Goal: Task Accomplishment & Management: Use online tool/utility

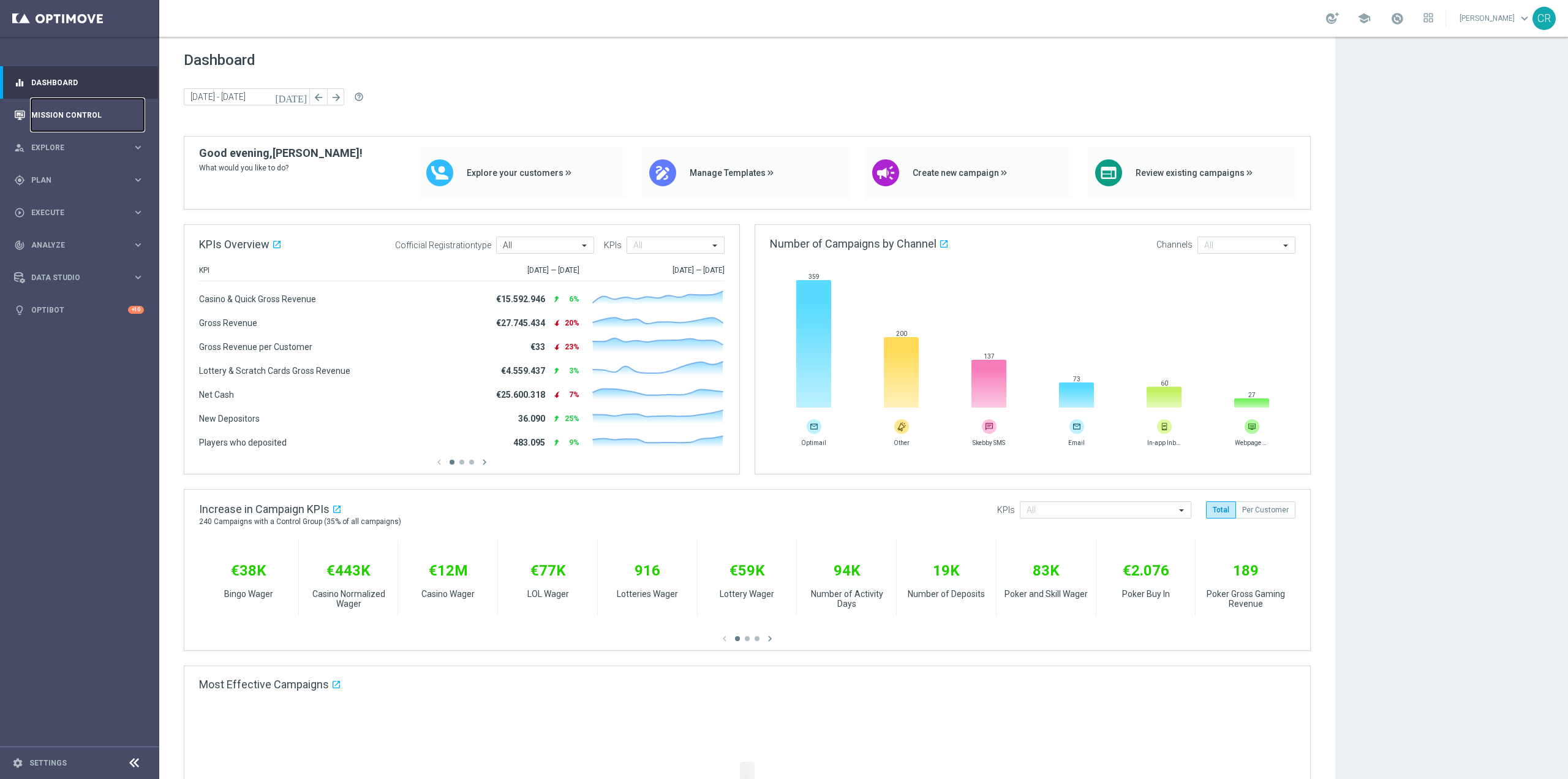
click at [82, 120] on link "Mission Control" at bounding box center [88, 115] width 113 height 33
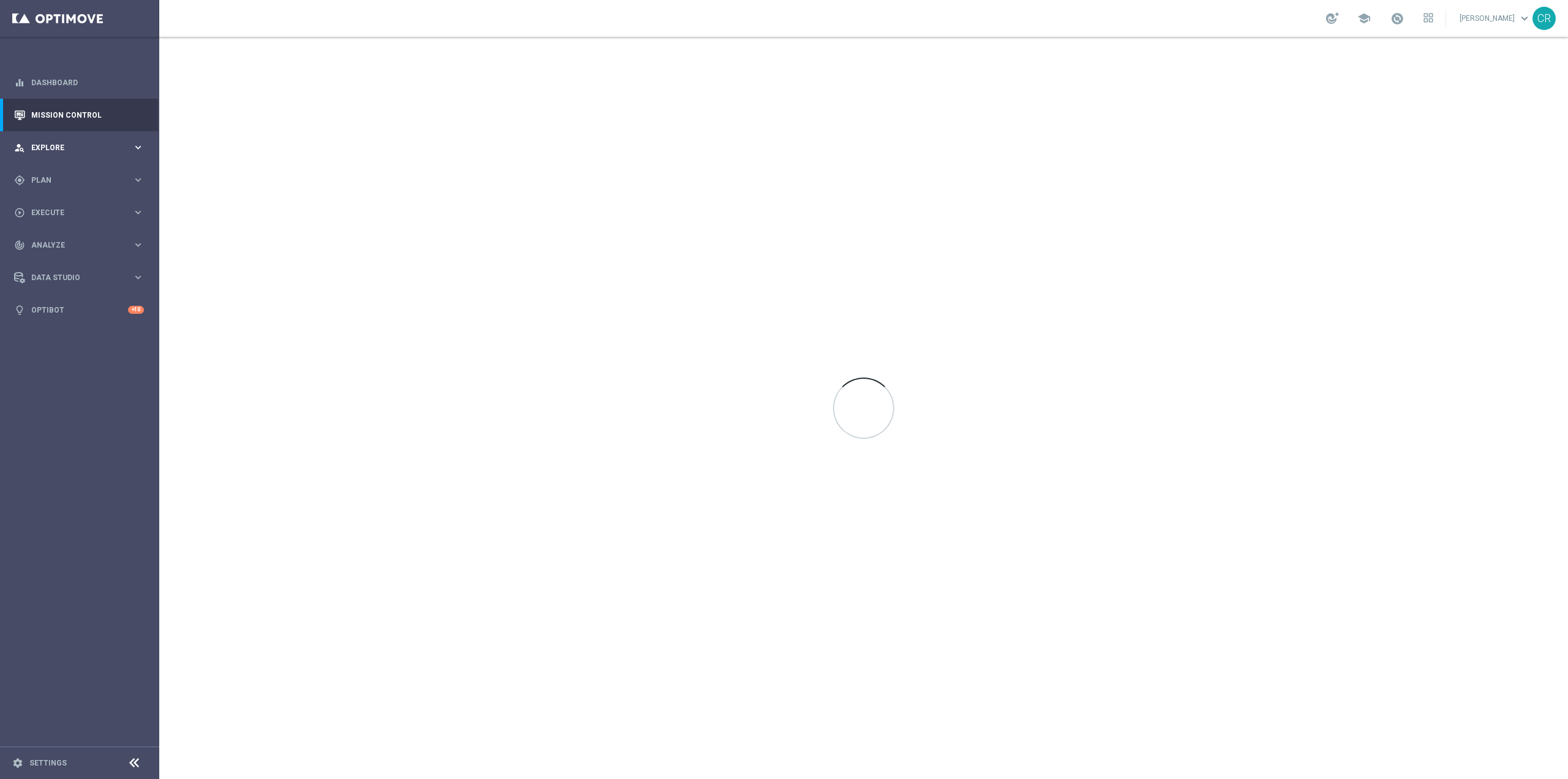
click at [80, 143] on div "person_search Explore" at bounding box center [73, 147] width 118 height 11
click at [81, 183] on div "Target Group Discovery" at bounding box center [95, 191] width 126 height 19
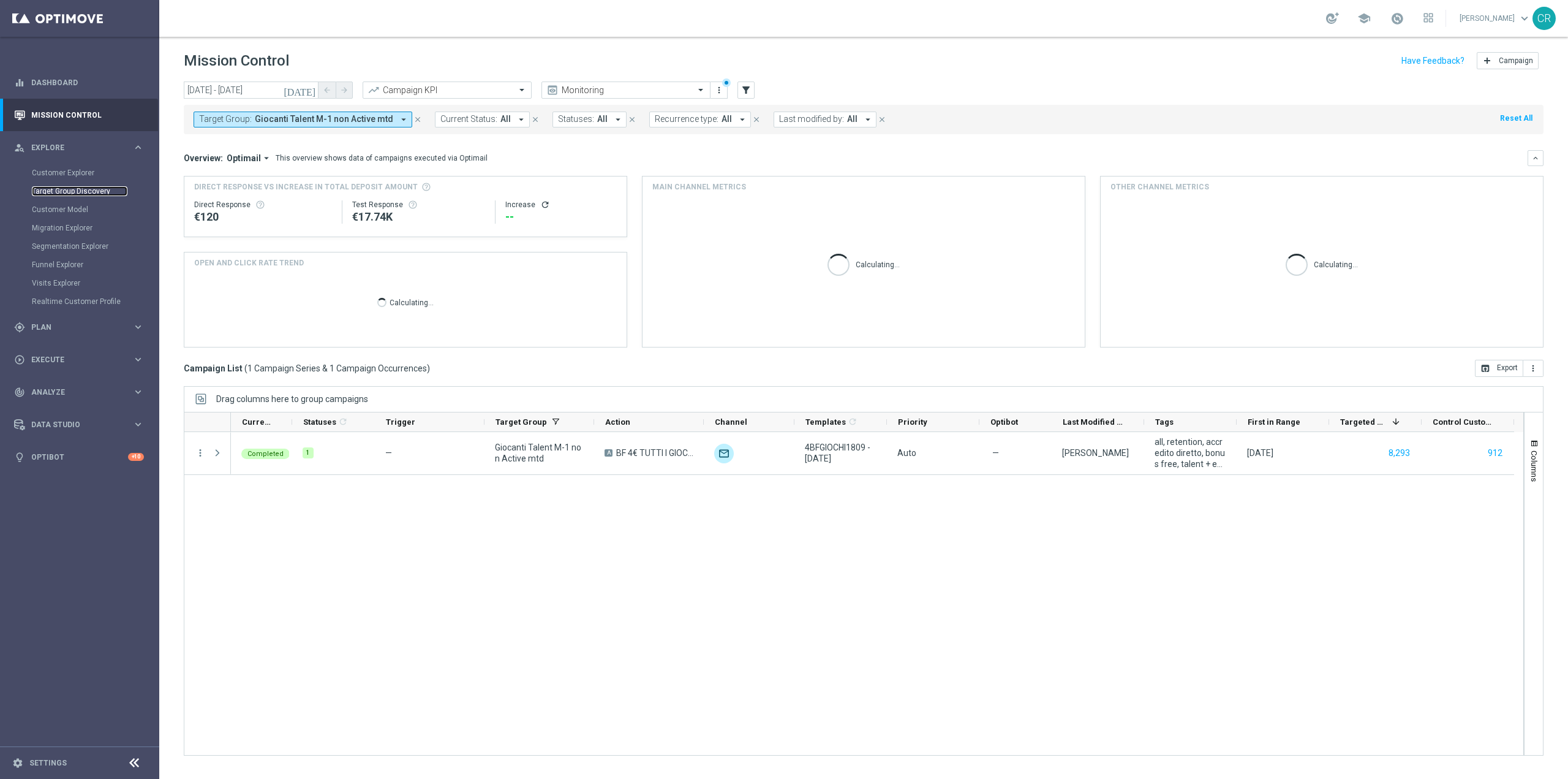
click at [79, 187] on link "Target Group Discovery" at bounding box center [79, 191] width 95 height 10
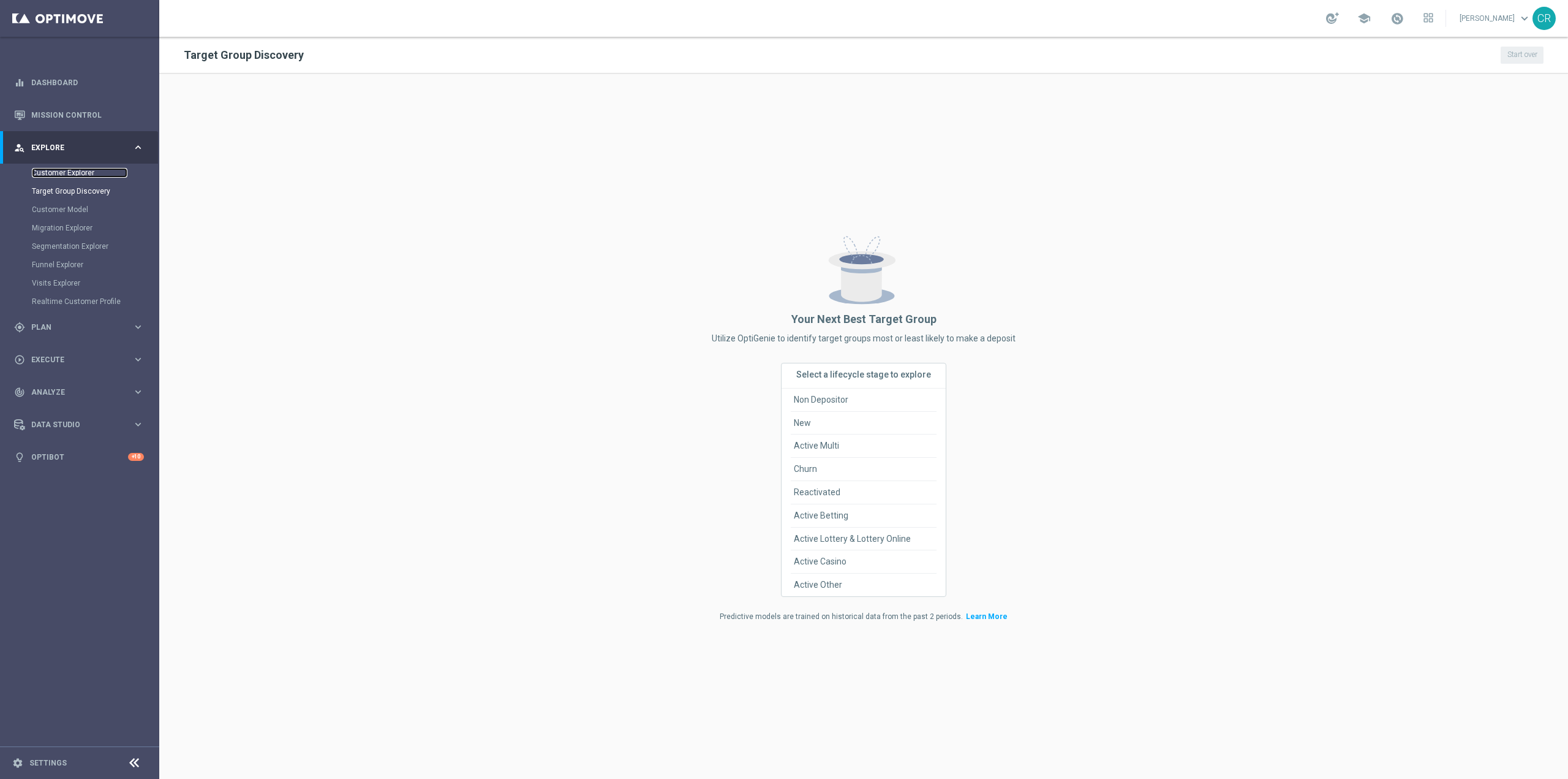
click at [72, 174] on link "Customer Explorer" at bounding box center [79, 172] width 95 height 10
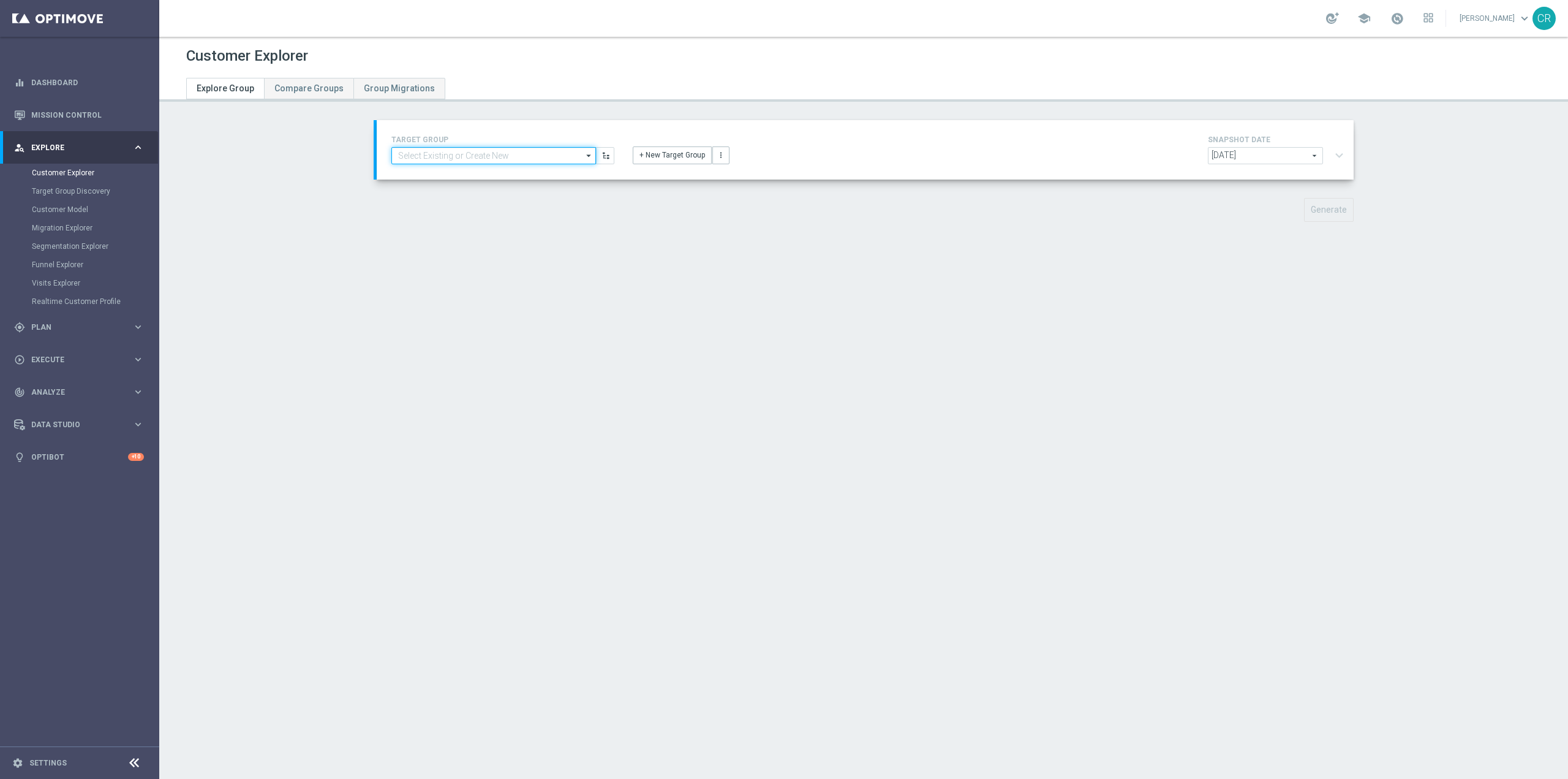
click at [529, 155] on input at bounding box center [493, 155] width 204 height 17
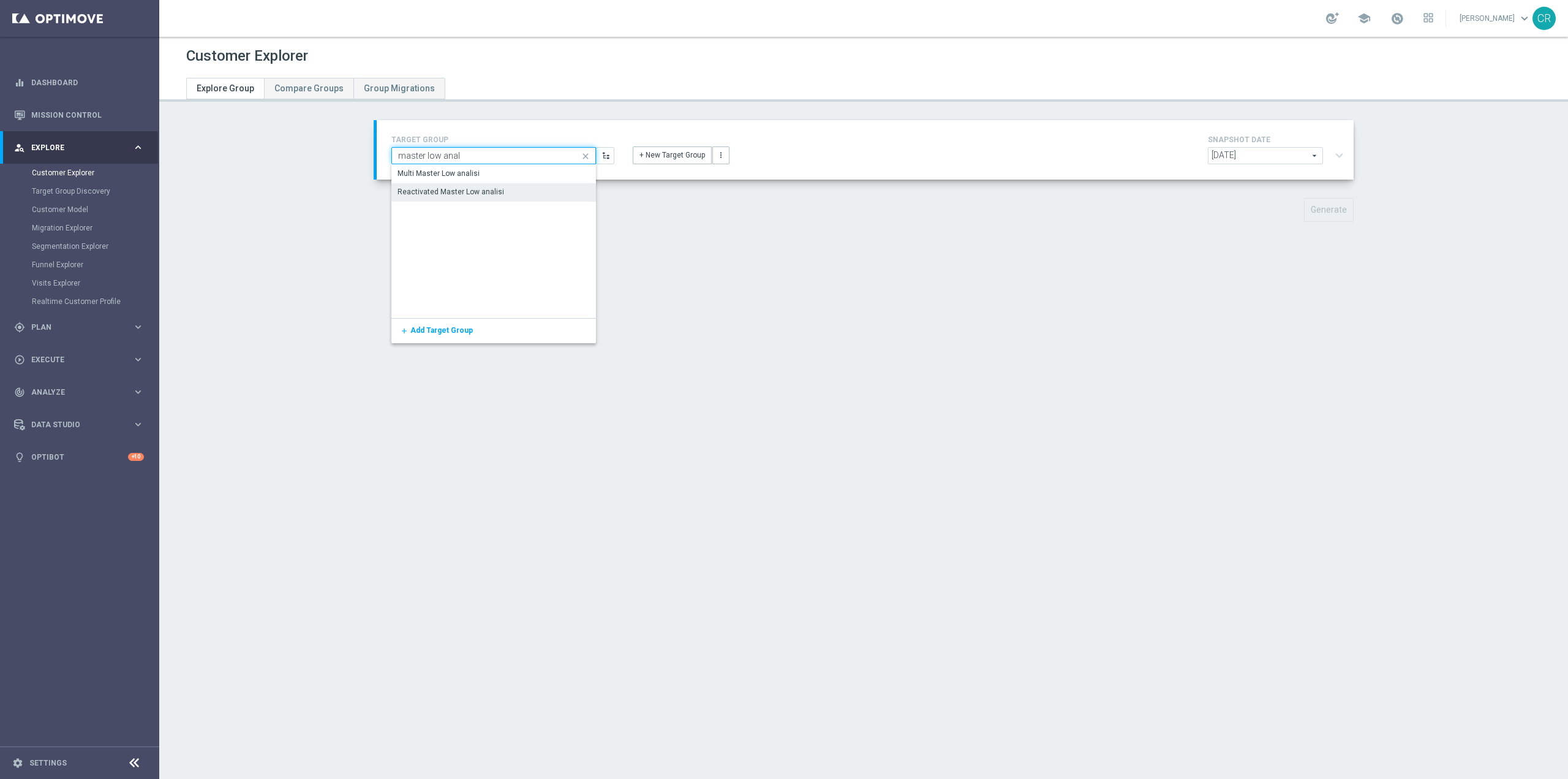
type input "master low anal"
click at [508, 190] on div "Reactivated Master Low analisi" at bounding box center [493, 192] width 204 height 17
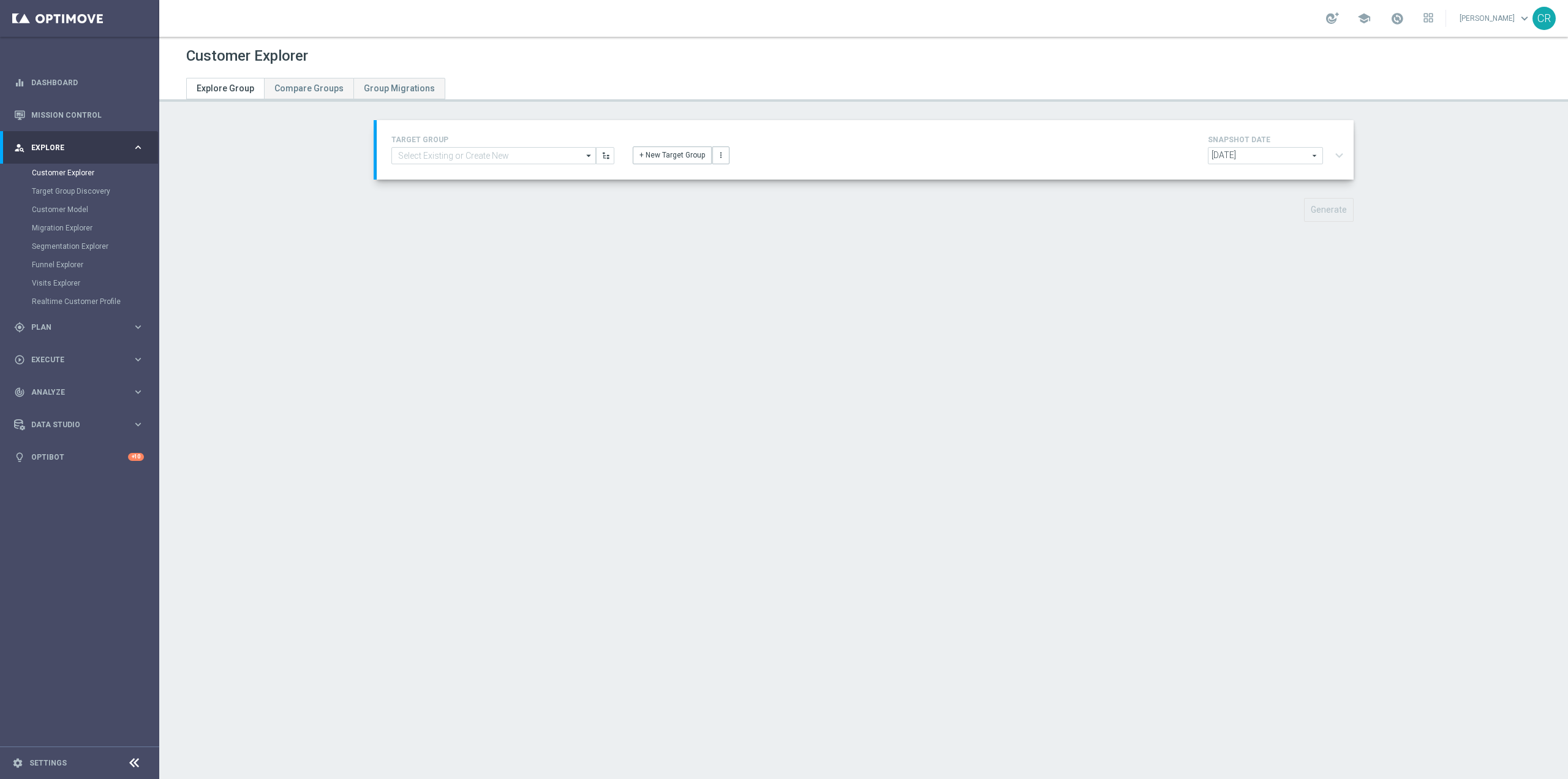
type input "Reactivated Master Low analisi"
click at [1301, 156] on span "[DATE]" at bounding box center [1266, 155] width 114 height 16
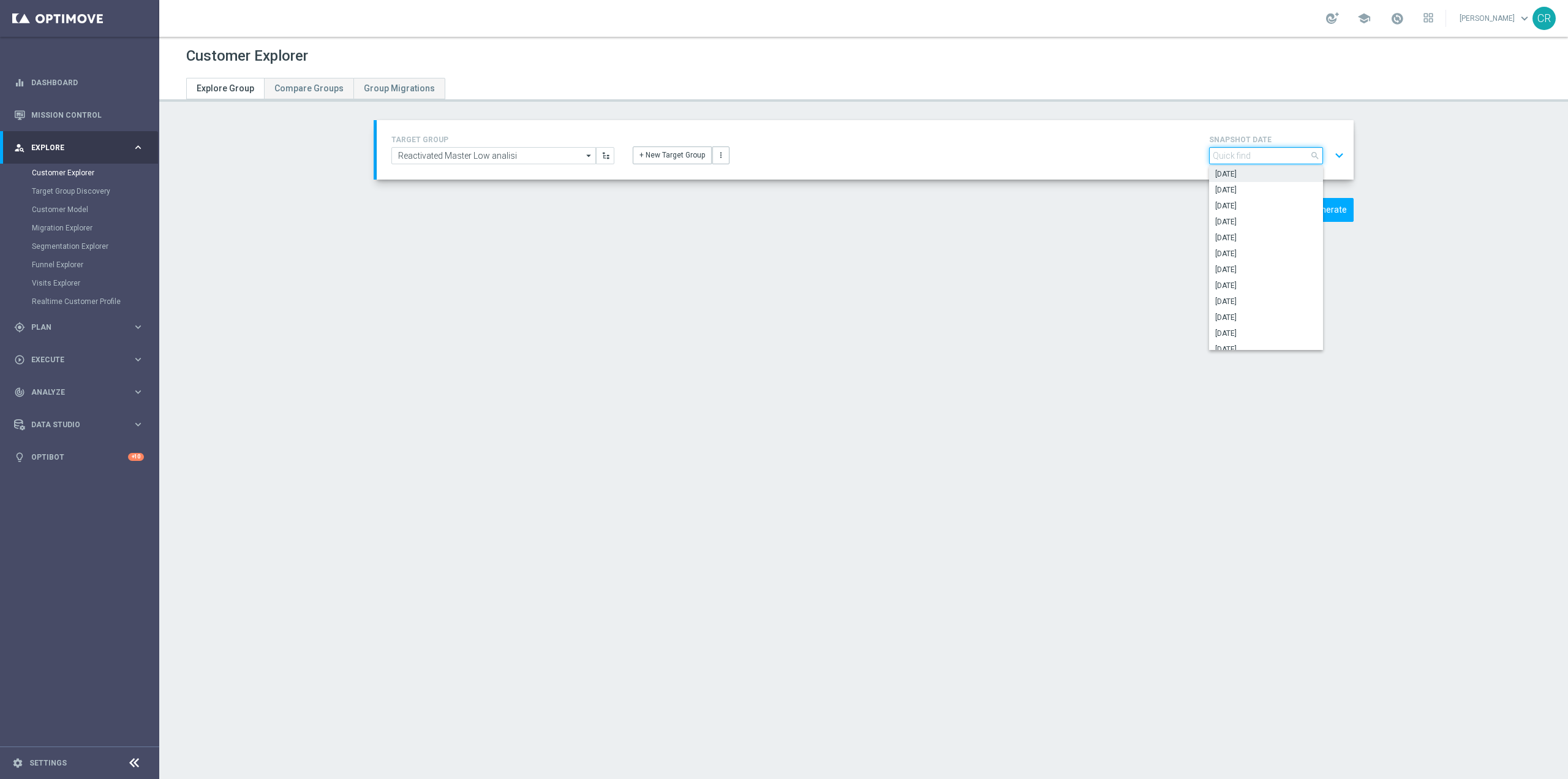
click at [1293, 156] on input "search" at bounding box center [1266, 155] width 114 height 17
click at [1271, 188] on span "[DATE]" at bounding box center [1266, 190] width 102 height 10
type input "[DATE]"
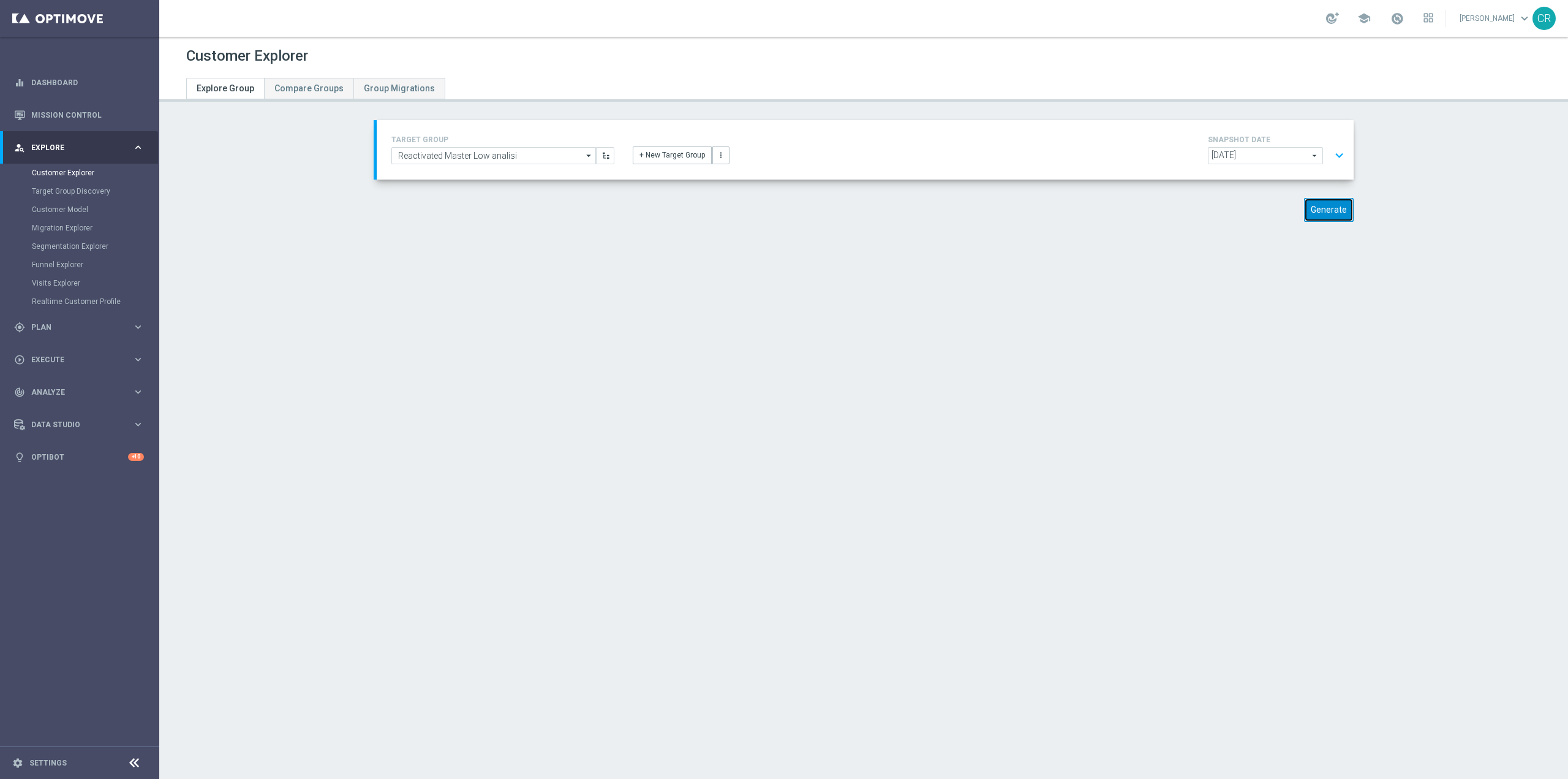
click at [1332, 211] on button "Generate" at bounding box center [1328, 210] width 49 height 24
click at [1334, 155] on button "expand_more" at bounding box center [1339, 156] width 18 height 23
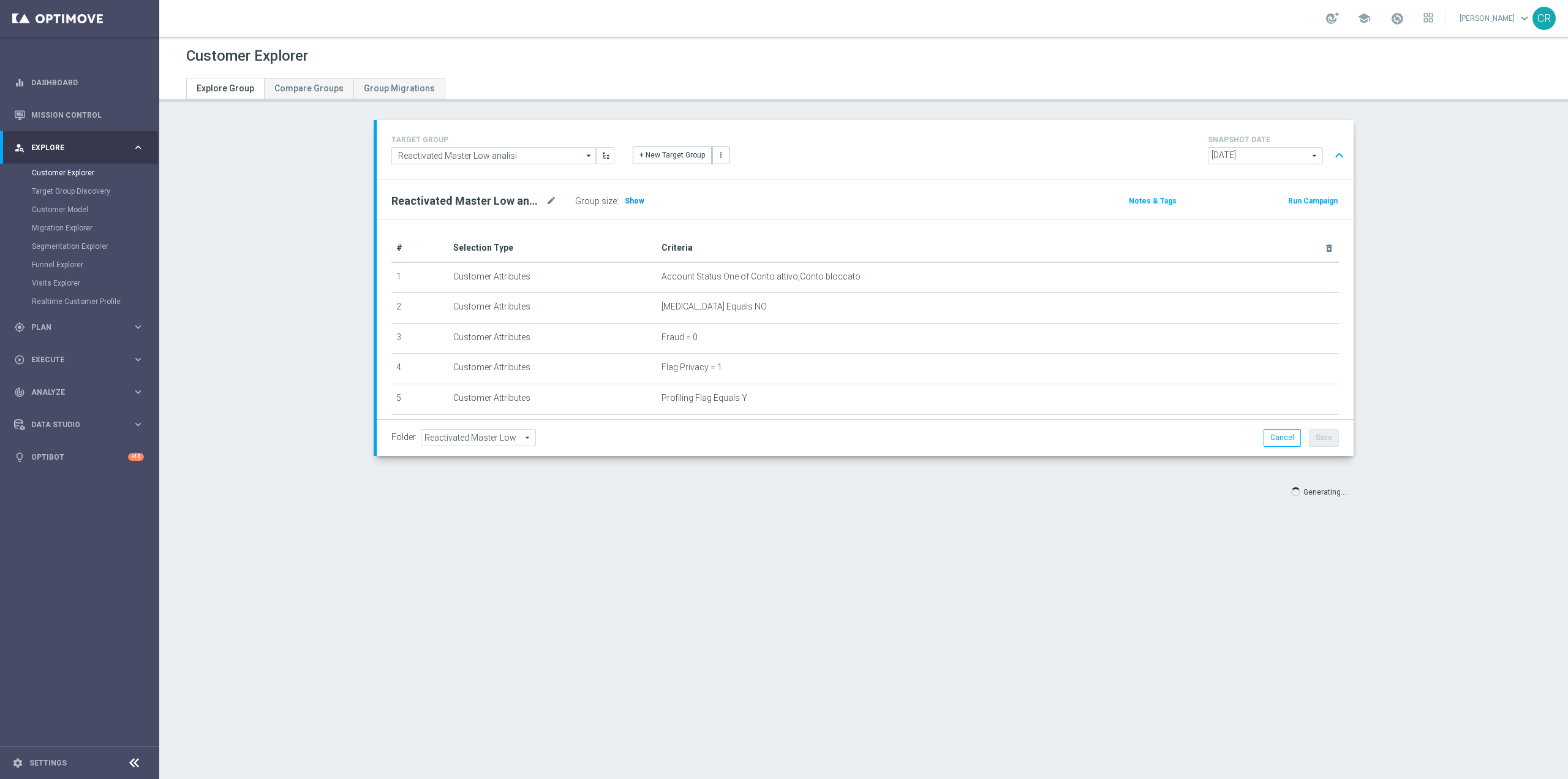
click at [627, 197] on span "Show" at bounding box center [634, 201] width 20 height 8
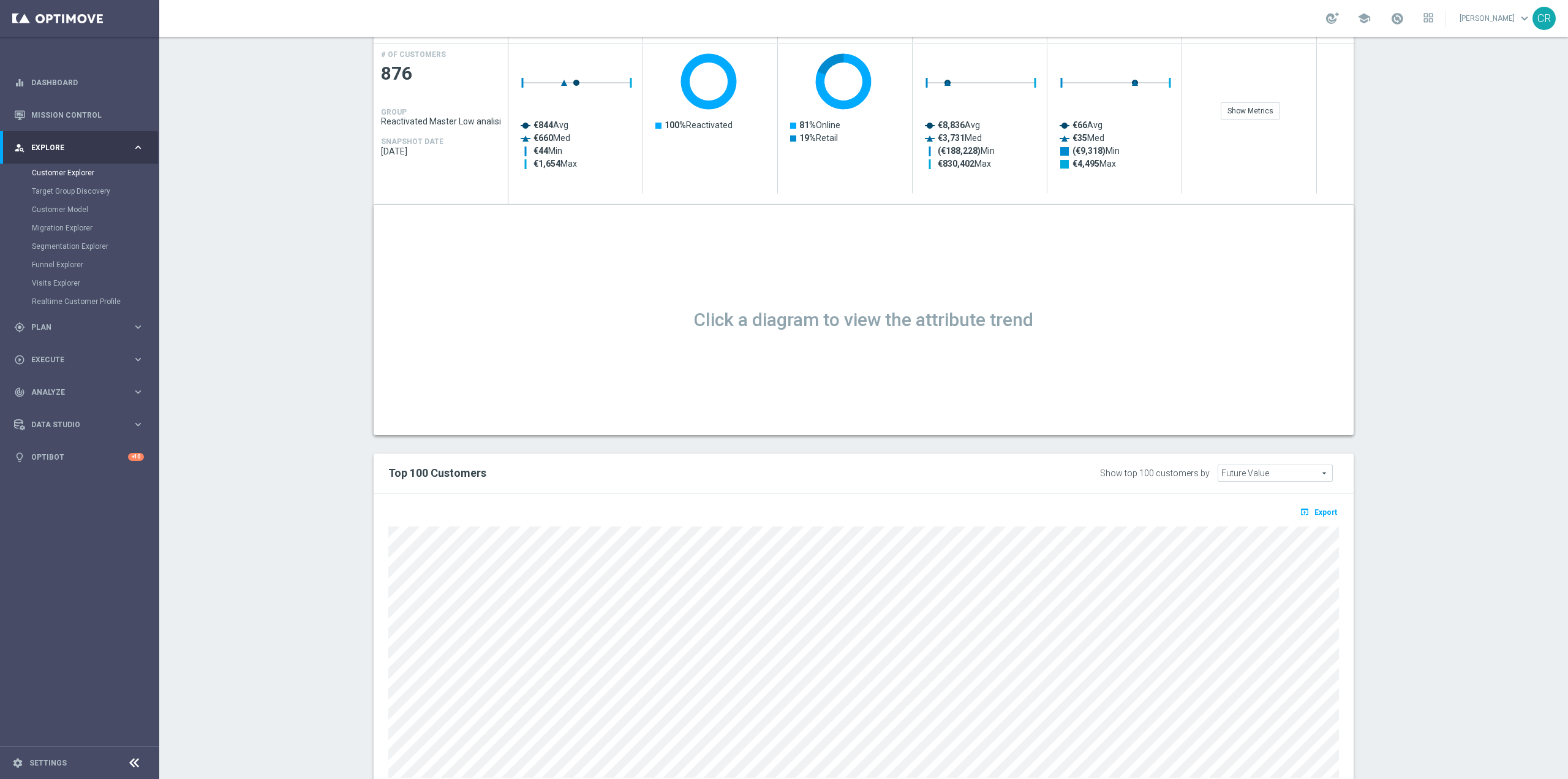
scroll to position [306, 0]
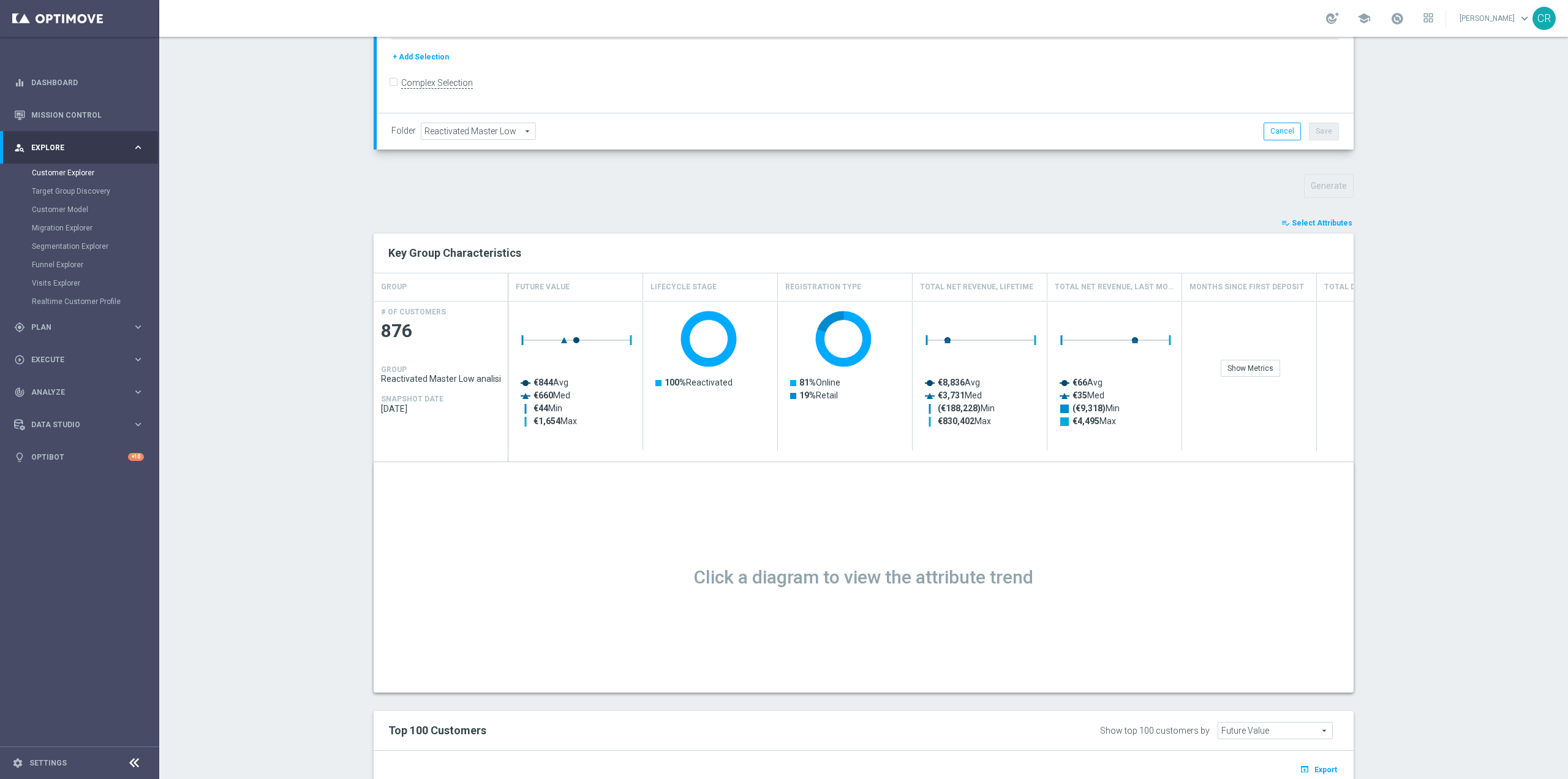
click at [1339, 222] on span "Select Attributes" at bounding box center [1322, 222] width 61 height 8
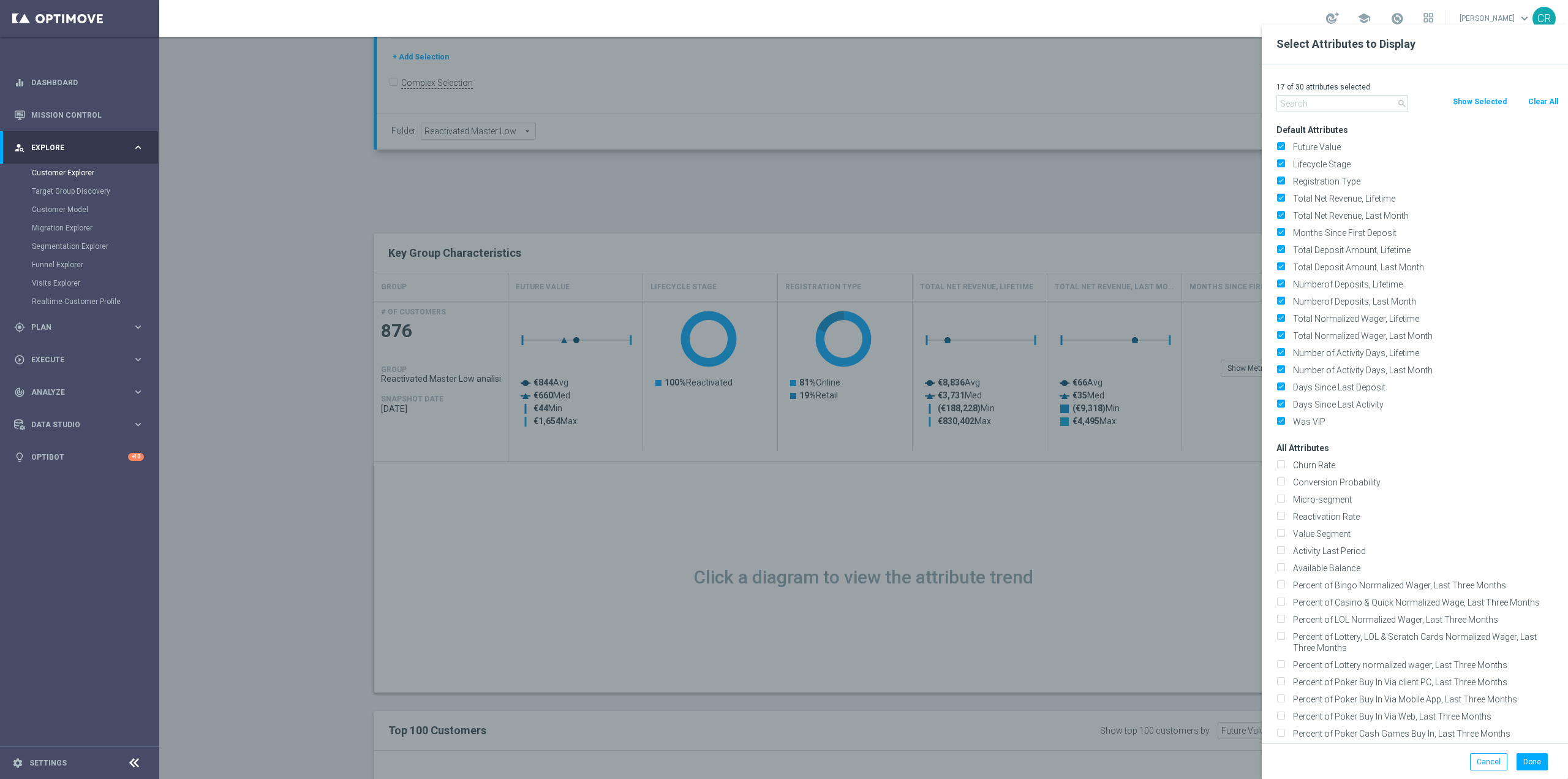
click at [1544, 98] on button "Clear All" at bounding box center [1543, 101] width 33 height 13
checkbox input "false"
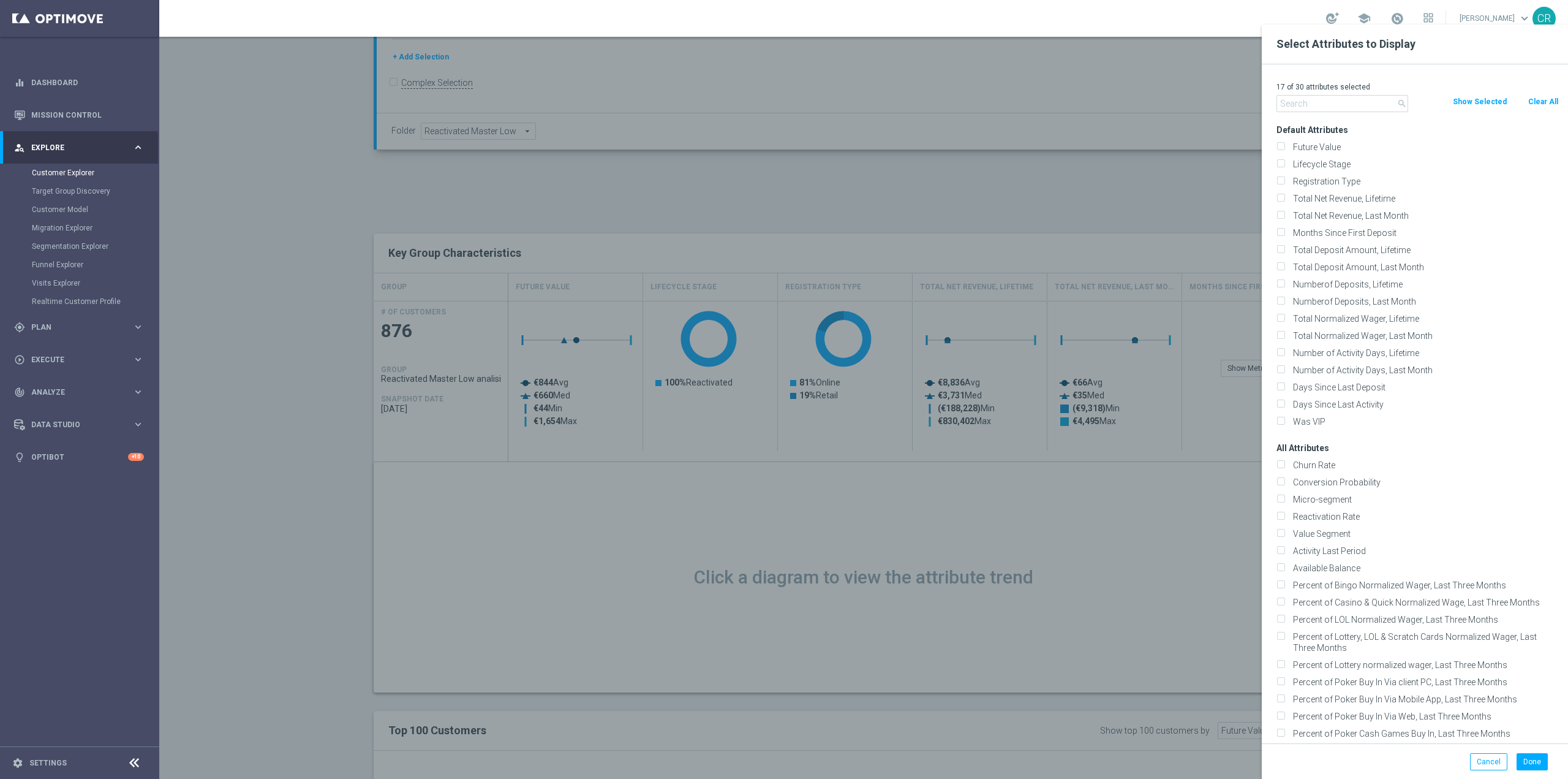
checkbox input "false"
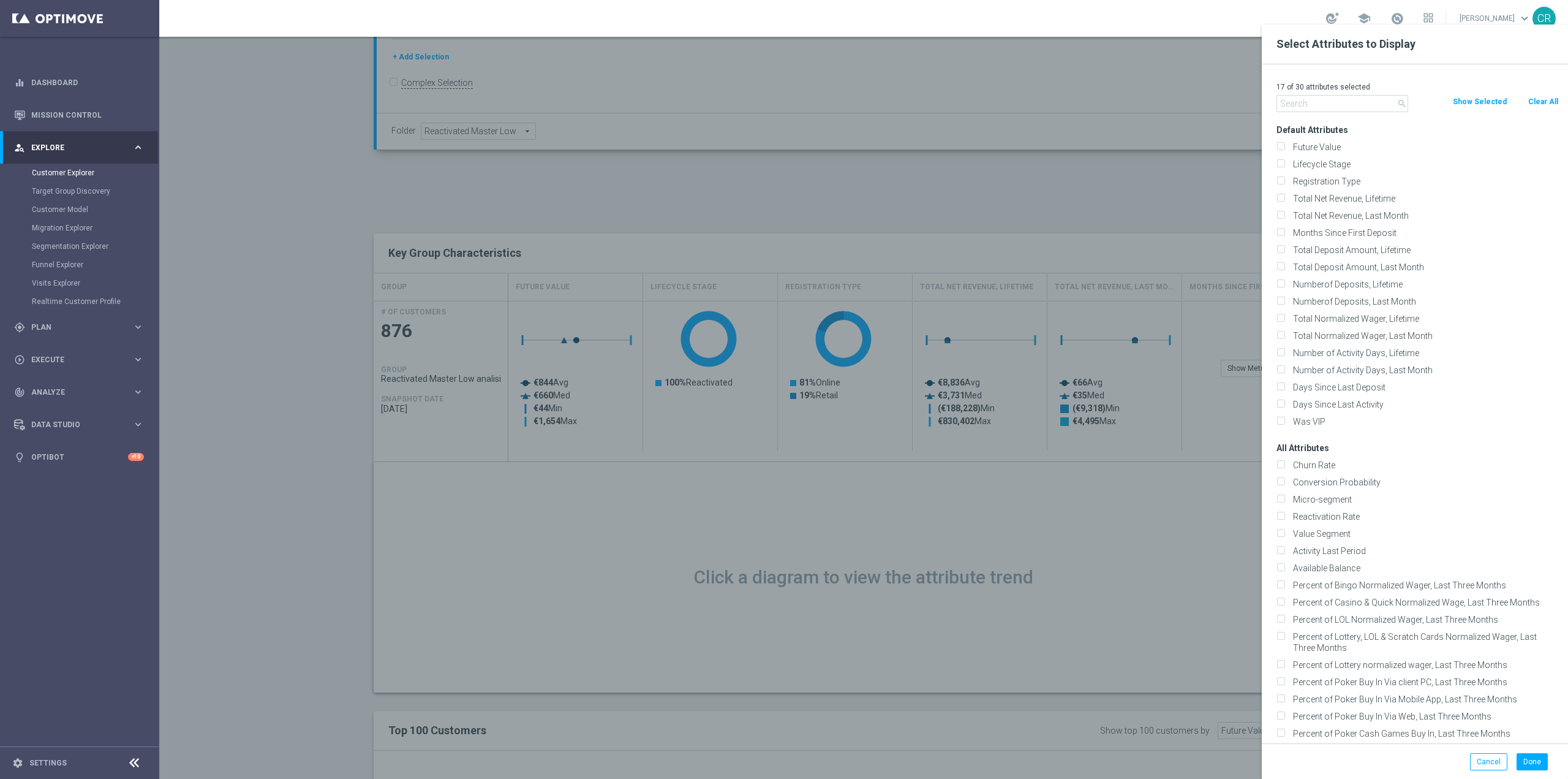
checkbox input "false"
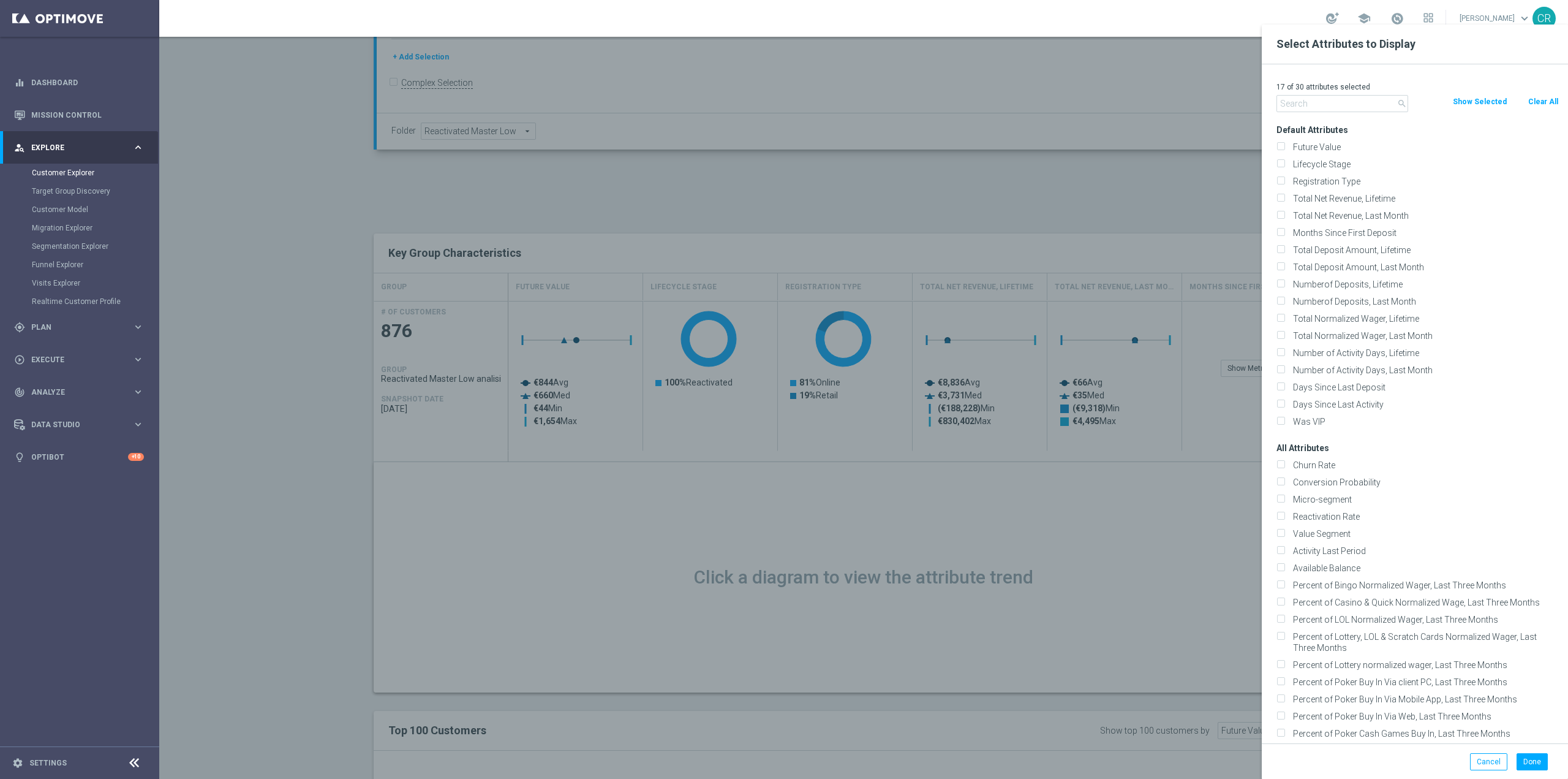
checkbox input "false"
click at [1283, 162] on input "Lifecycle Stage" at bounding box center [1280, 165] width 8 height 8
checkbox input "true"
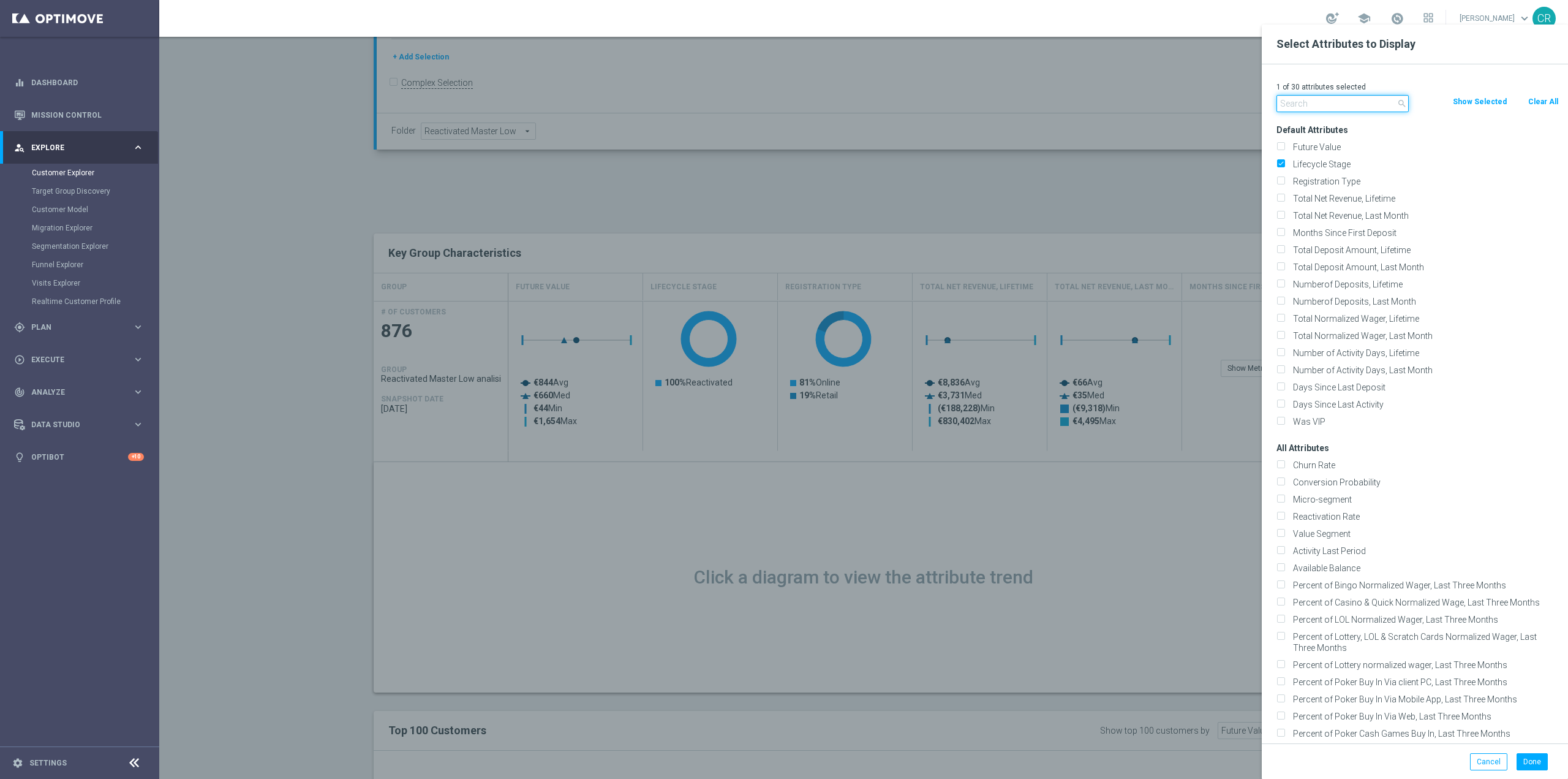
click at [1337, 106] on input "text" at bounding box center [1342, 103] width 132 height 17
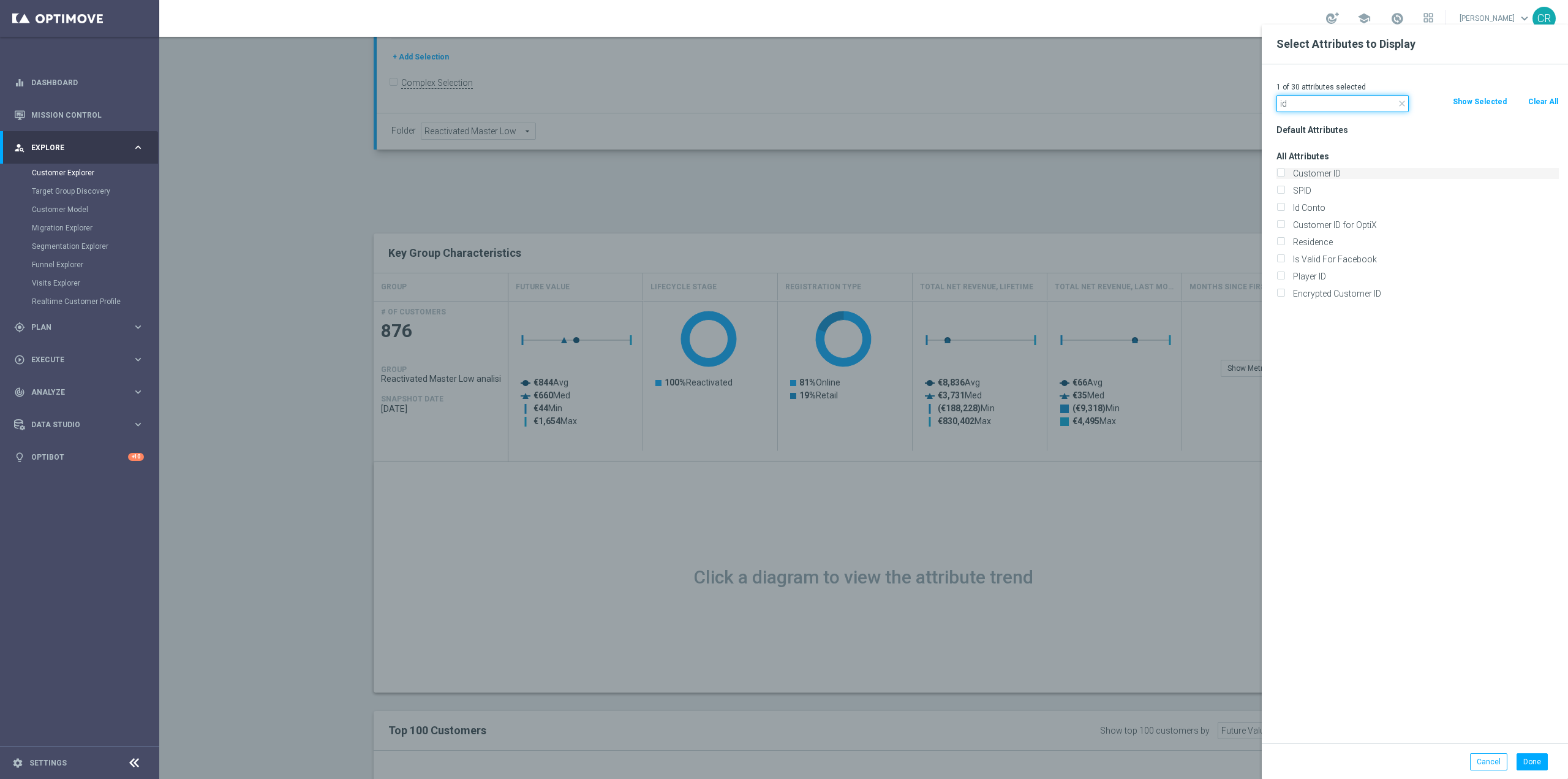
type input "id"
click at [1278, 176] on input "Customer ID" at bounding box center [1280, 175] width 8 height 8
checkbox input "true"
click at [1281, 208] on input "Id Conto" at bounding box center [1280, 209] width 8 height 8
checkbox input "true"
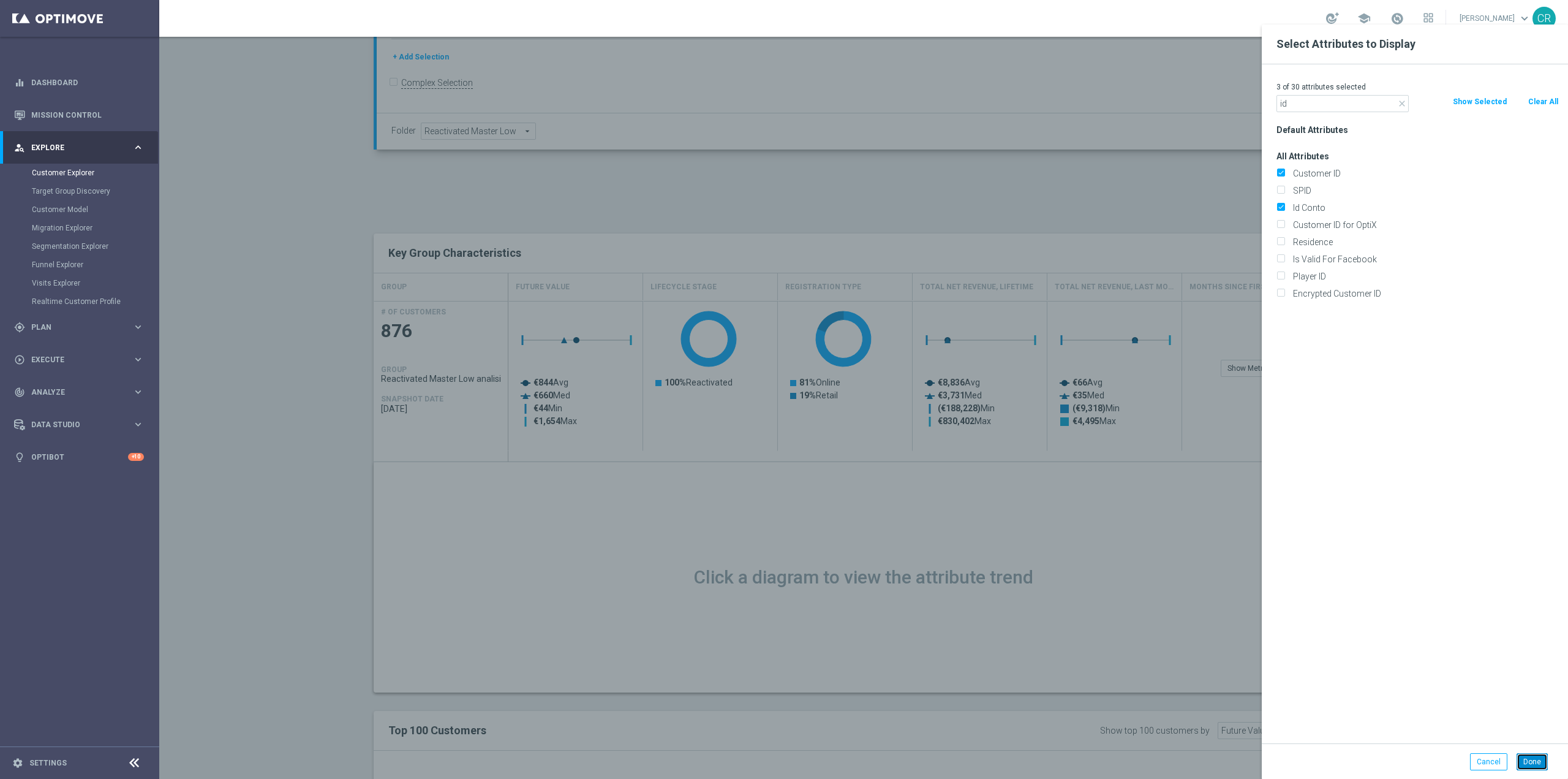
click at [1530, 766] on button "Done" at bounding box center [1532, 762] width 31 height 17
type input "Search"
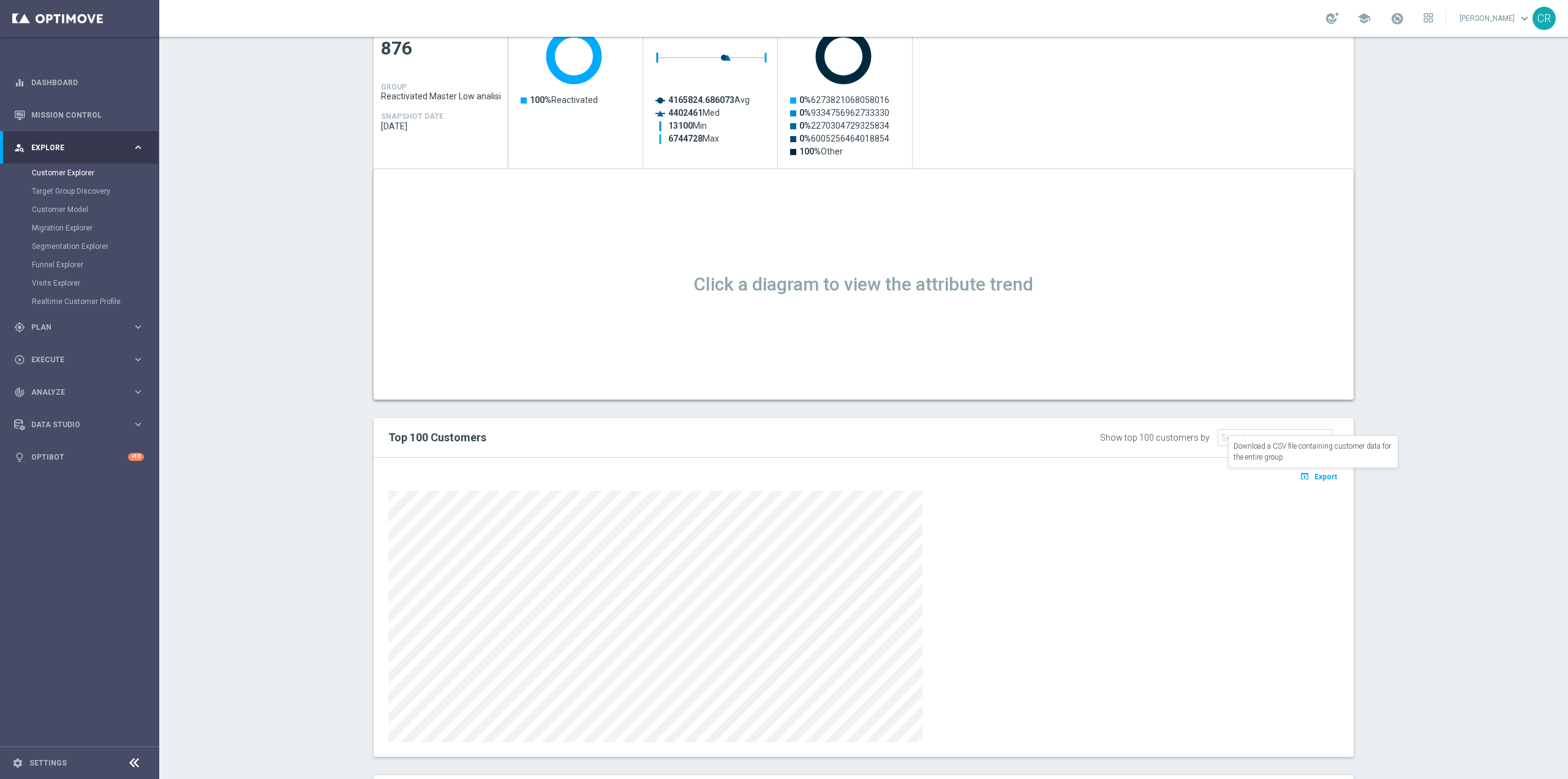
click at [1323, 478] on span "Export" at bounding box center [1325, 476] width 22 height 8
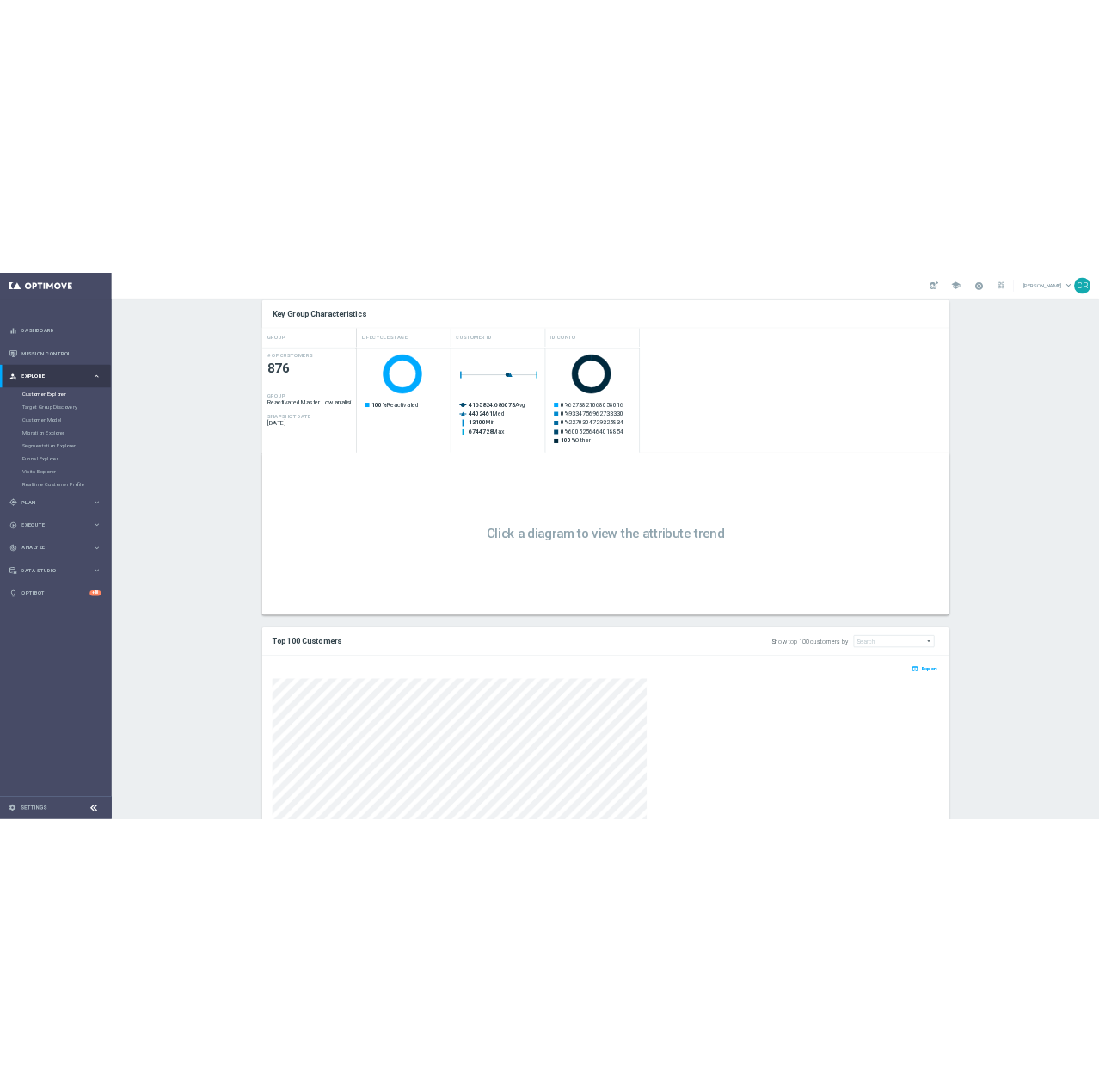
scroll to position [0, 0]
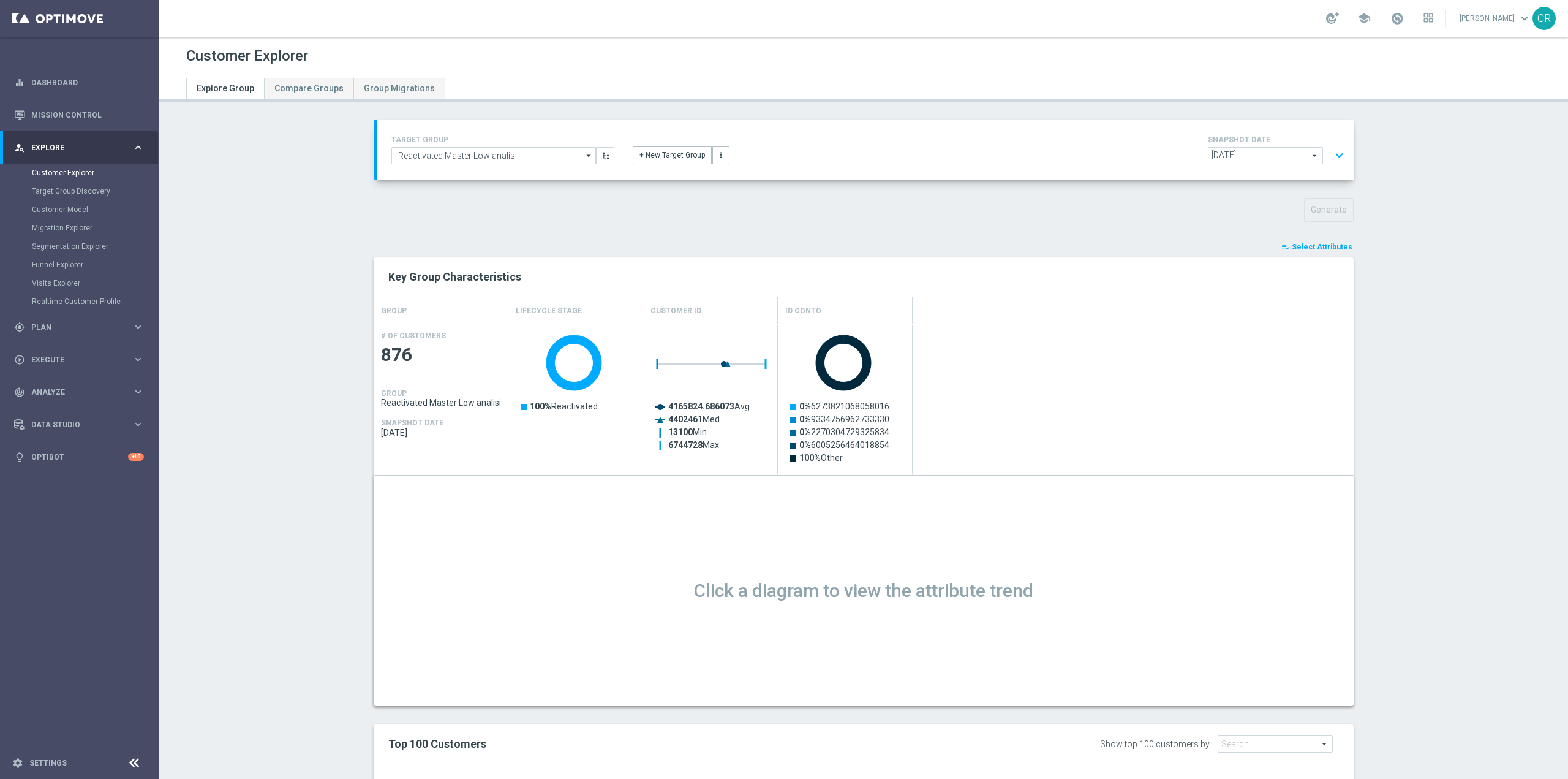
click at [1334, 151] on button "expand_more" at bounding box center [1339, 156] width 18 height 23
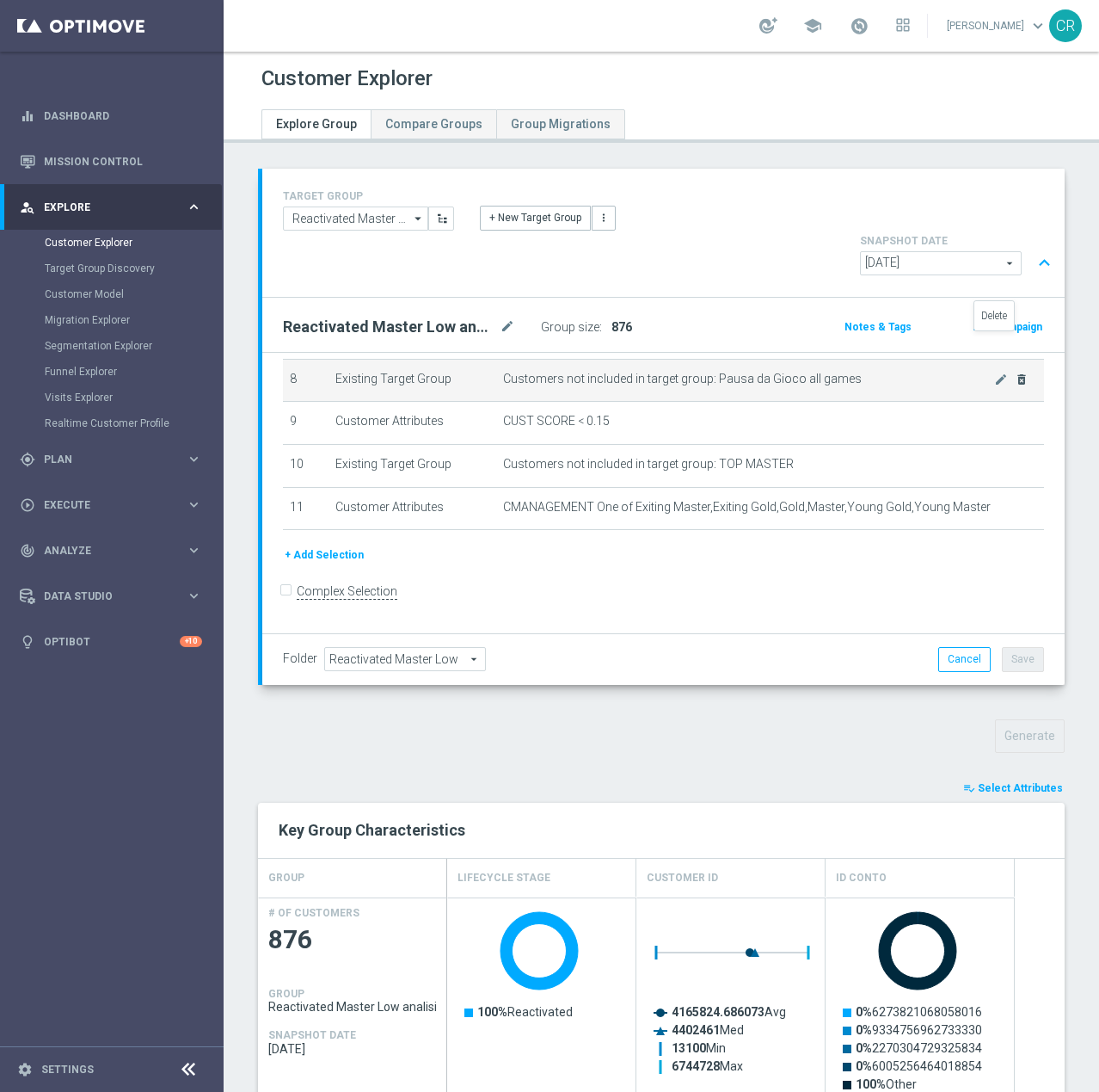
click at [1015, 373] on icon "delete_forever" at bounding box center [1022, 379] width 14 height 14
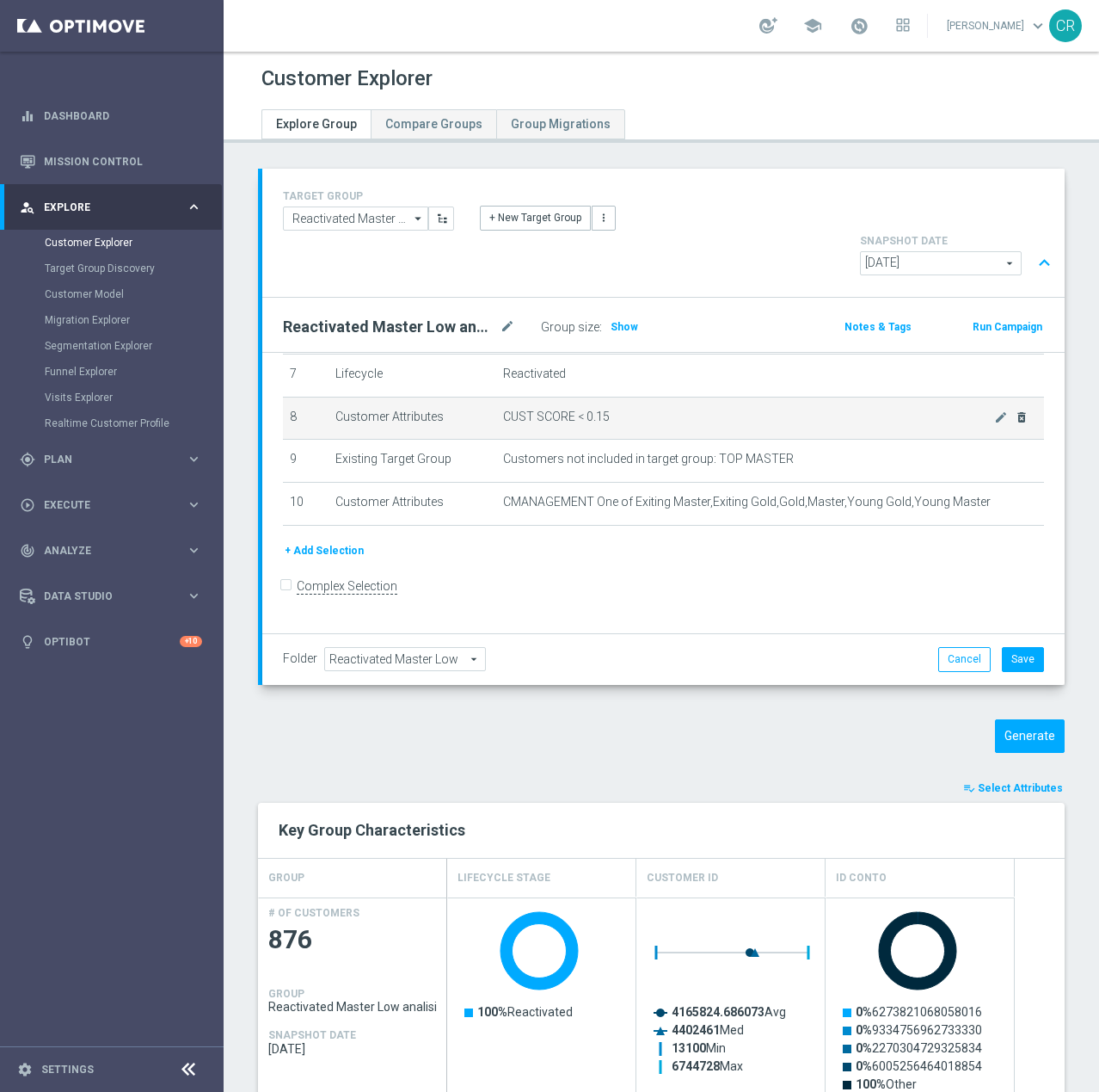
scroll to position [309, 0]
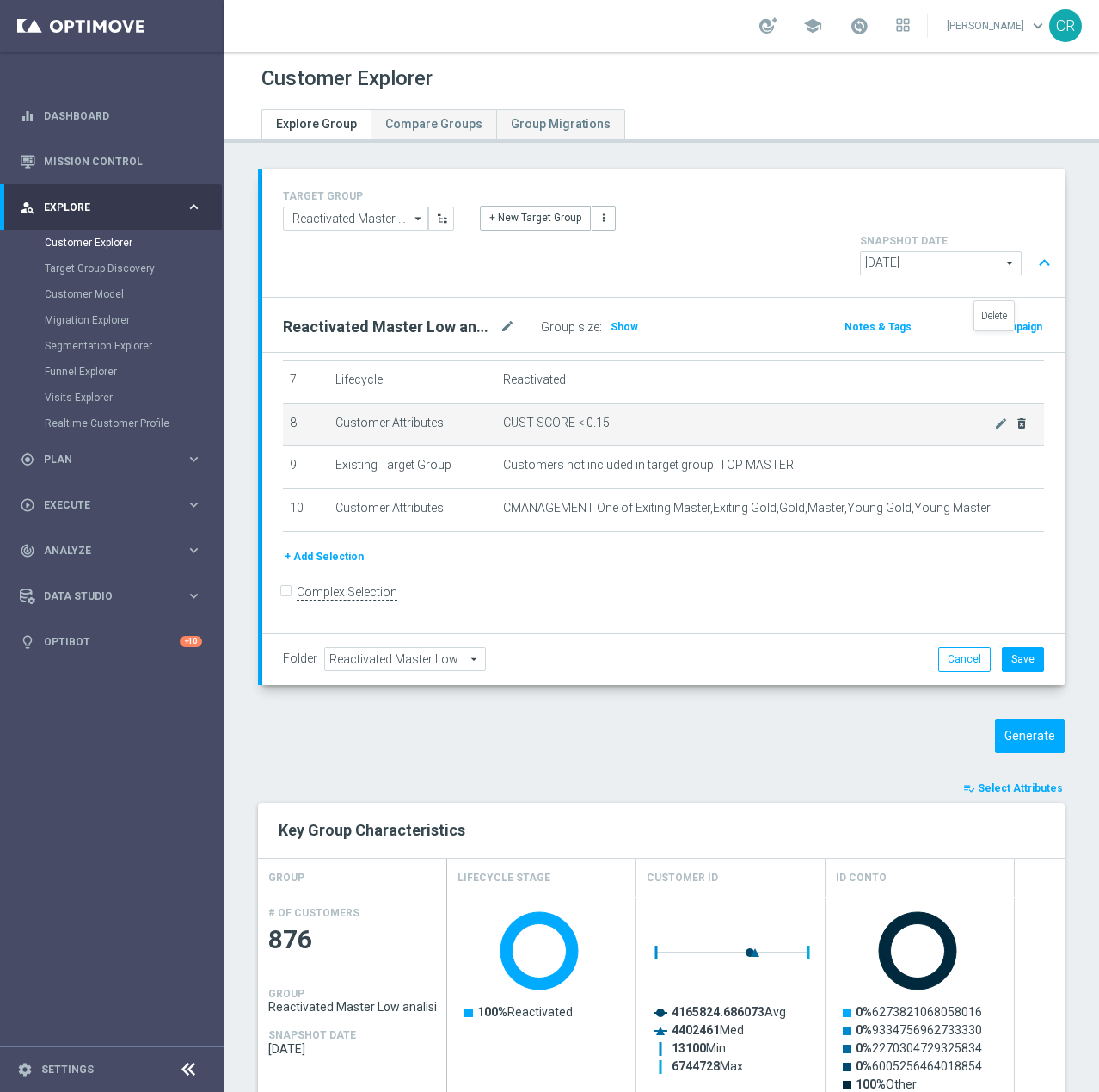
click at [0, 0] on icon "delete_forever" at bounding box center [0, 0] width 0 height 0
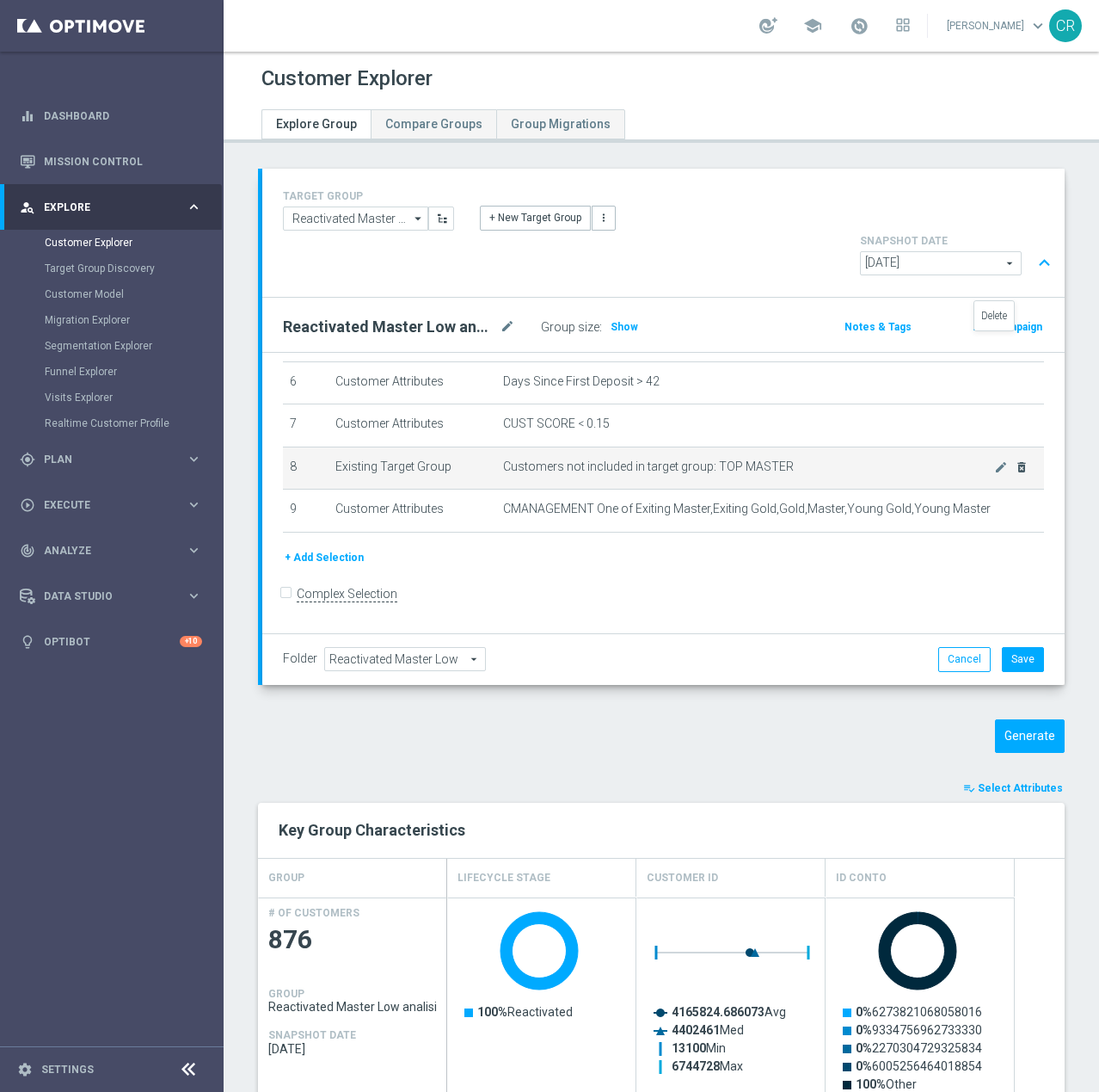
click at [0, 0] on icon "delete_forever" at bounding box center [0, 0] width 0 height 0
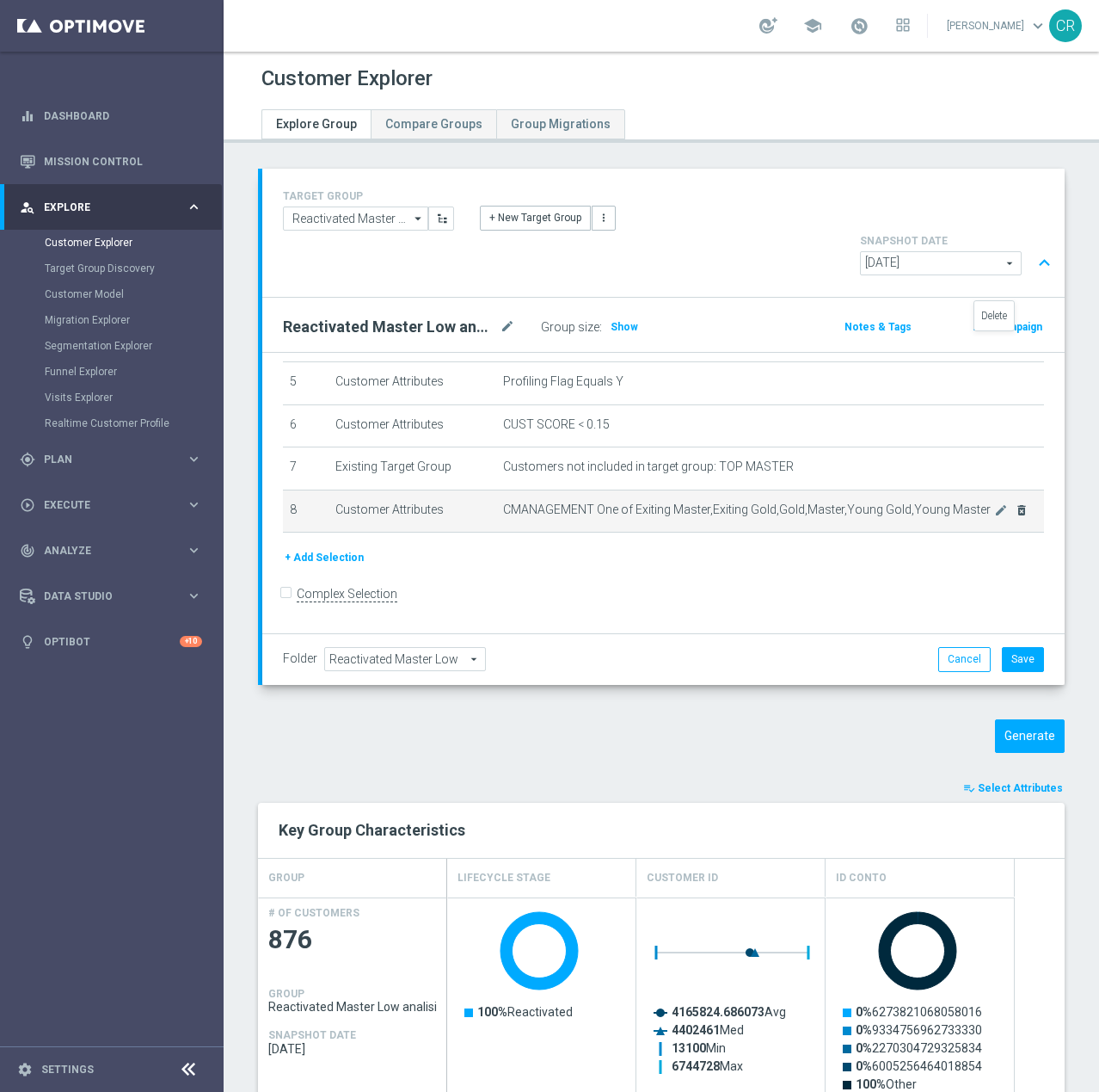
click at [0, 0] on icon "delete_forever" at bounding box center [0, 0] width 0 height 0
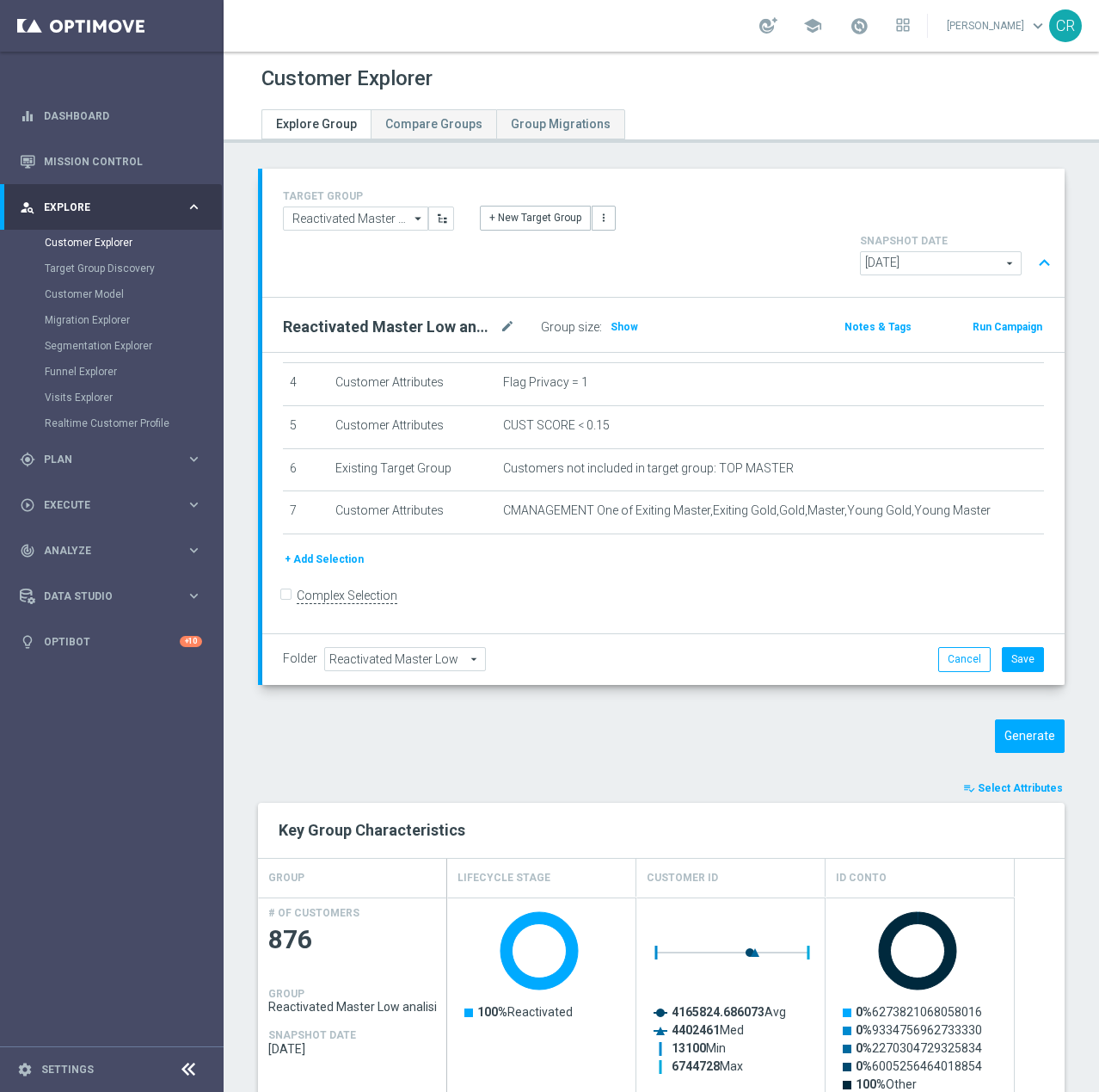
click at [0, 0] on icon "delete_forever" at bounding box center [0, 0] width 0 height 0
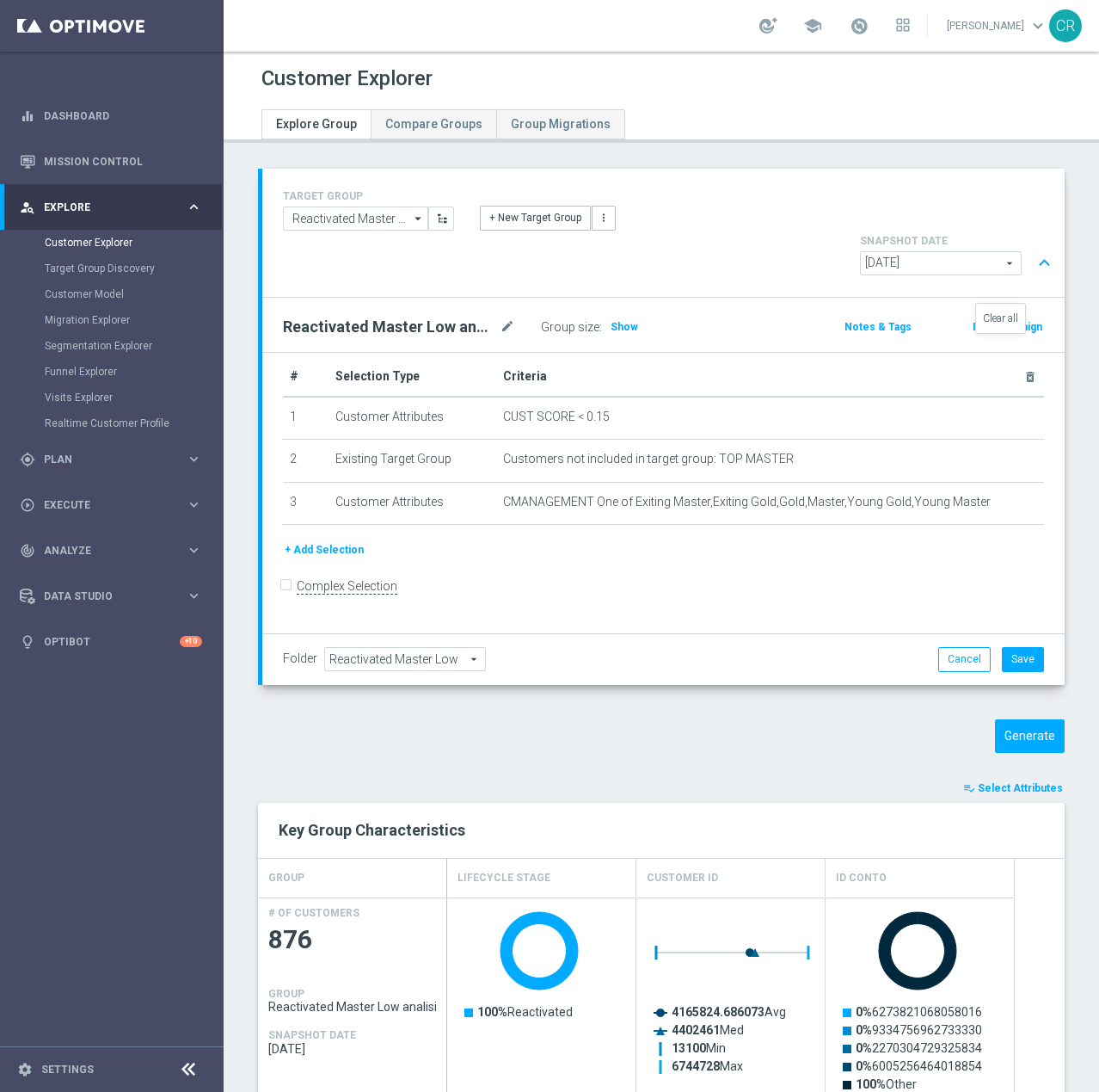
scroll to position [5, 0]
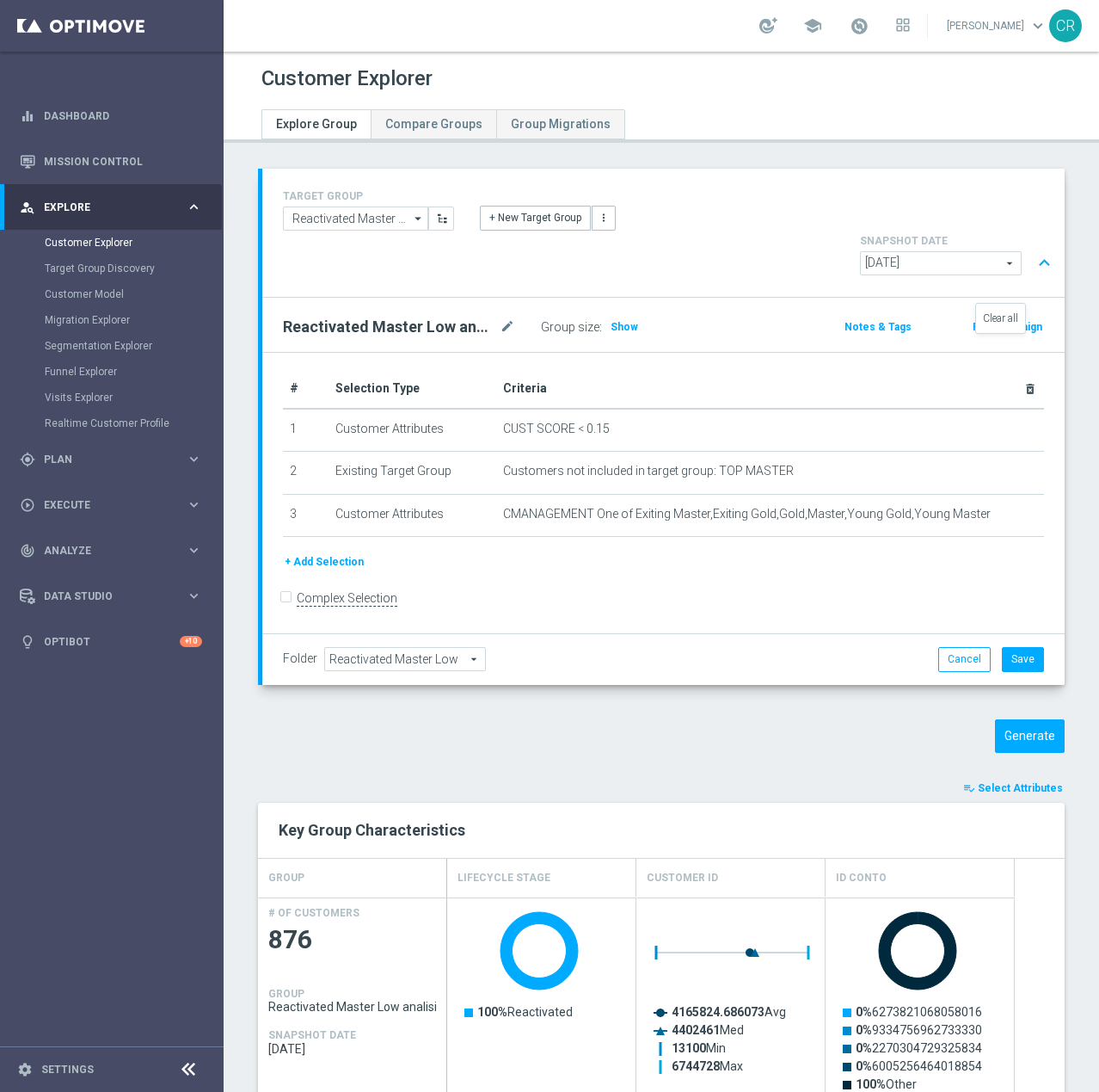
click at [1023, 382] on icon "delete_forever" at bounding box center [1030, 388] width 14 height 14
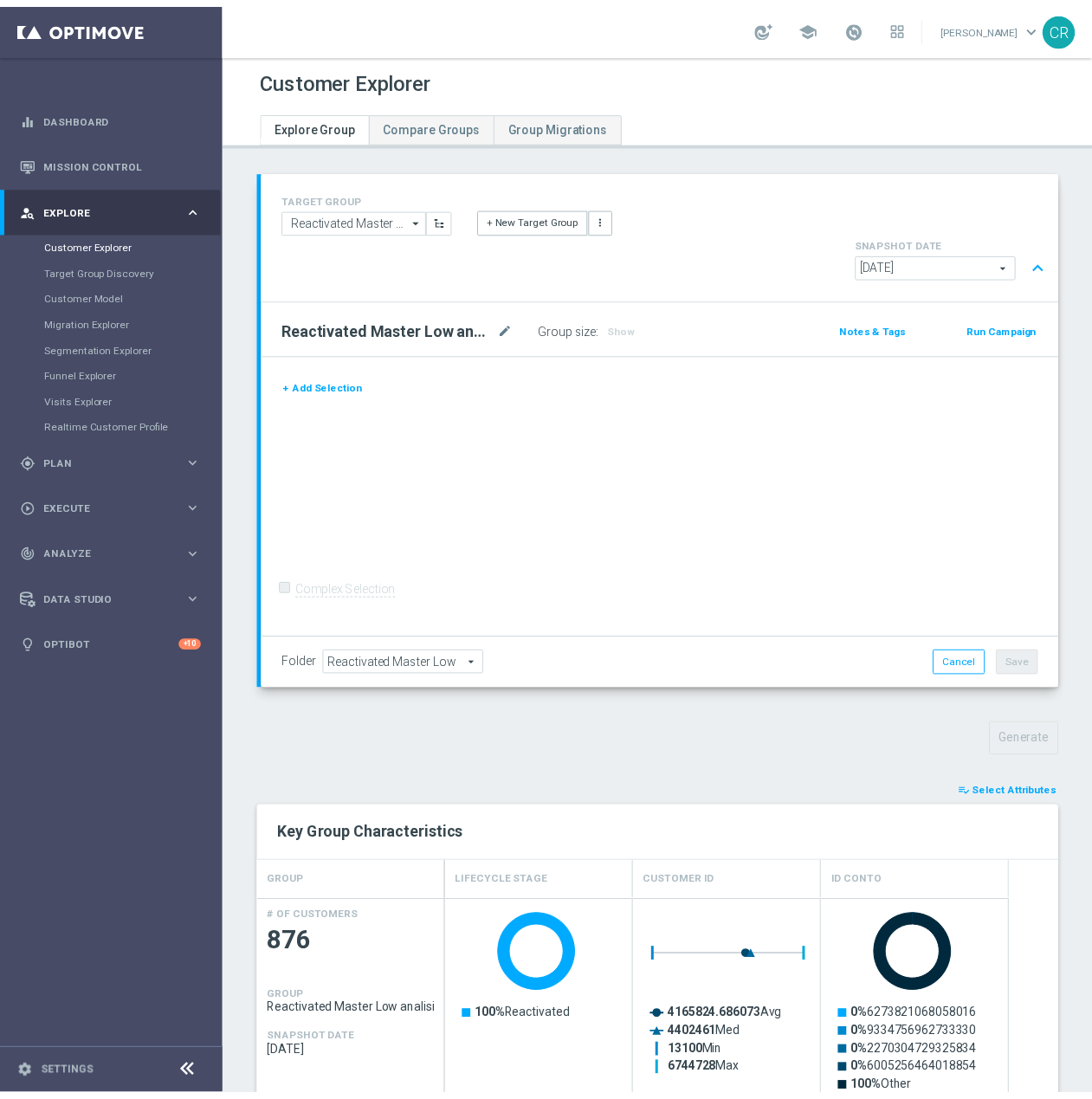
scroll to position [0, 0]
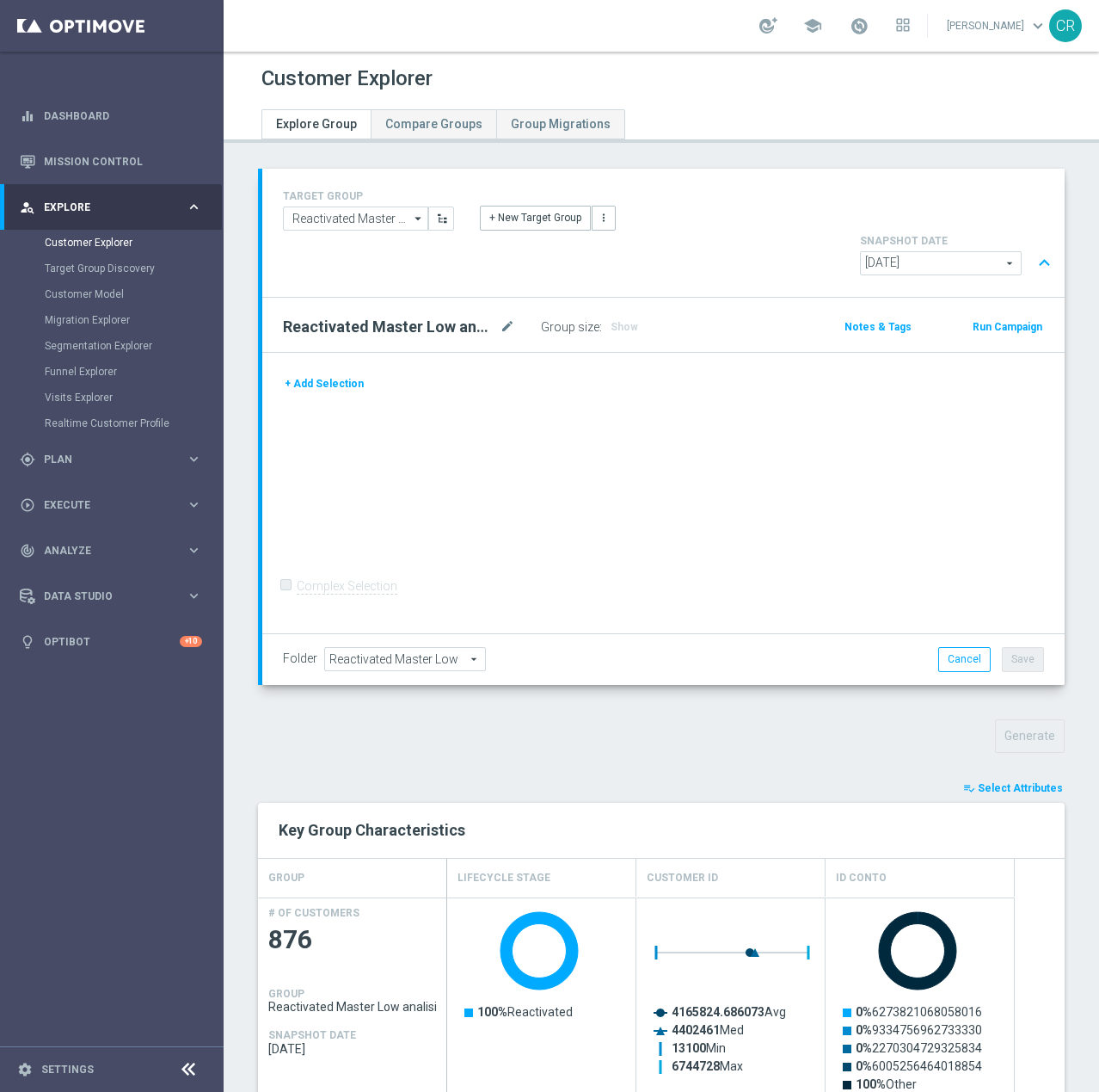
click at [76, 233] on div "Customer Explorer" at bounding box center [133, 242] width 177 height 26
click at [72, 275] on link "Target Group Discovery" at bounding box center [112, 268] width 134 height 14
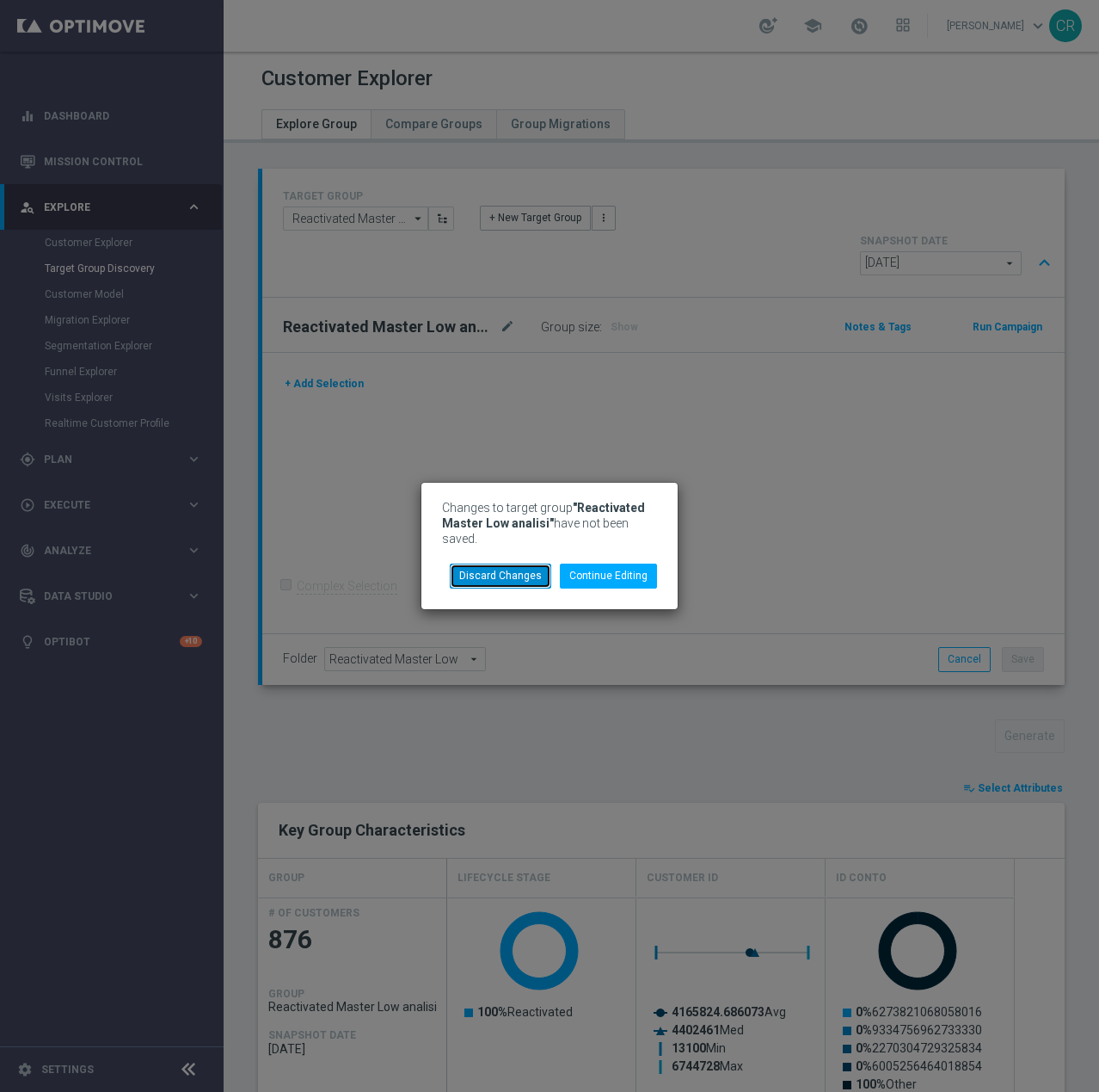
click at [518, 588] on button "Discard Changes" at bounding box center [500, 575] width 102 height 24
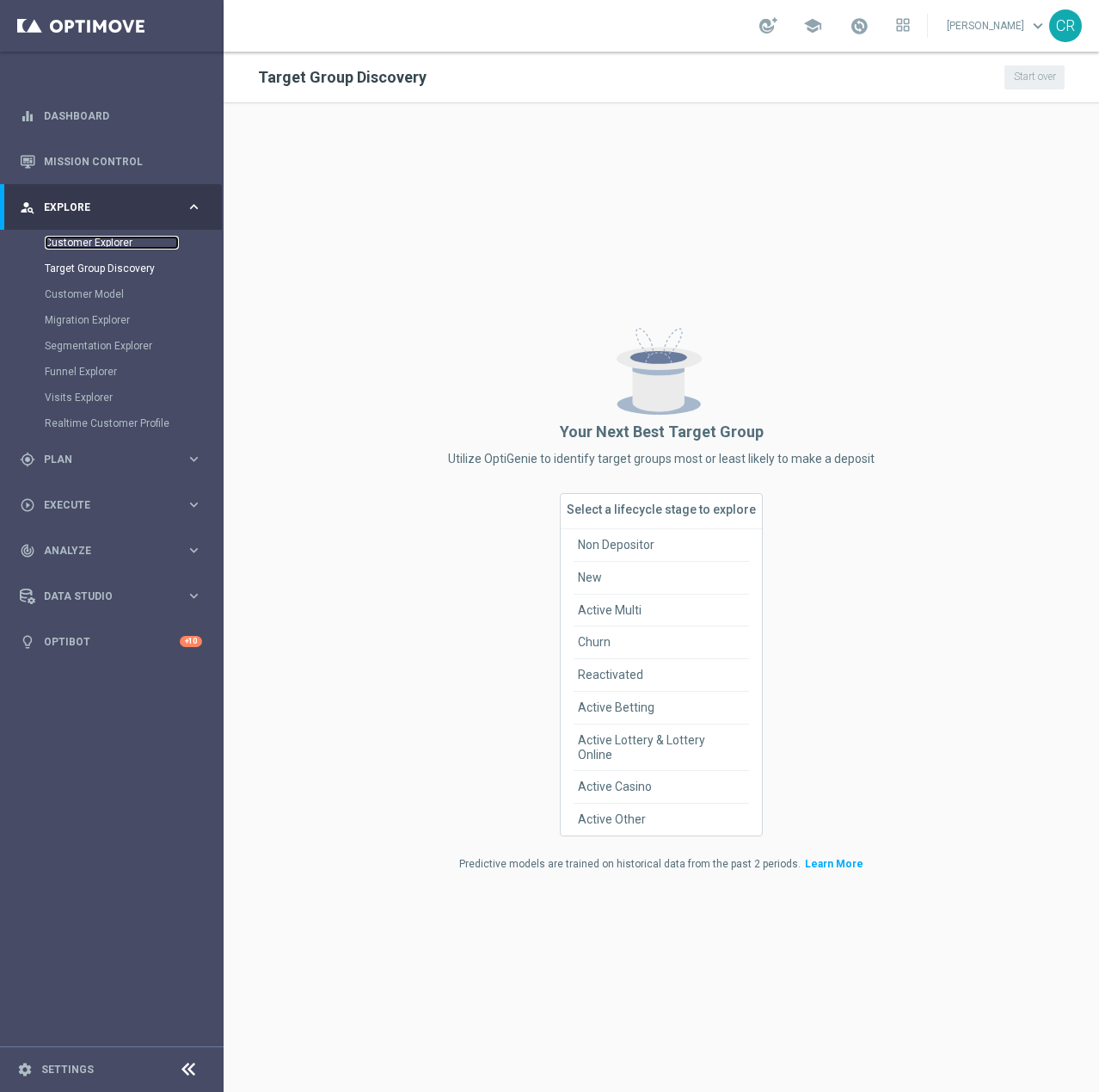
click at [64, 241] on link "Customer Explorer" at bounding box center [112, 242] width 134 height 14
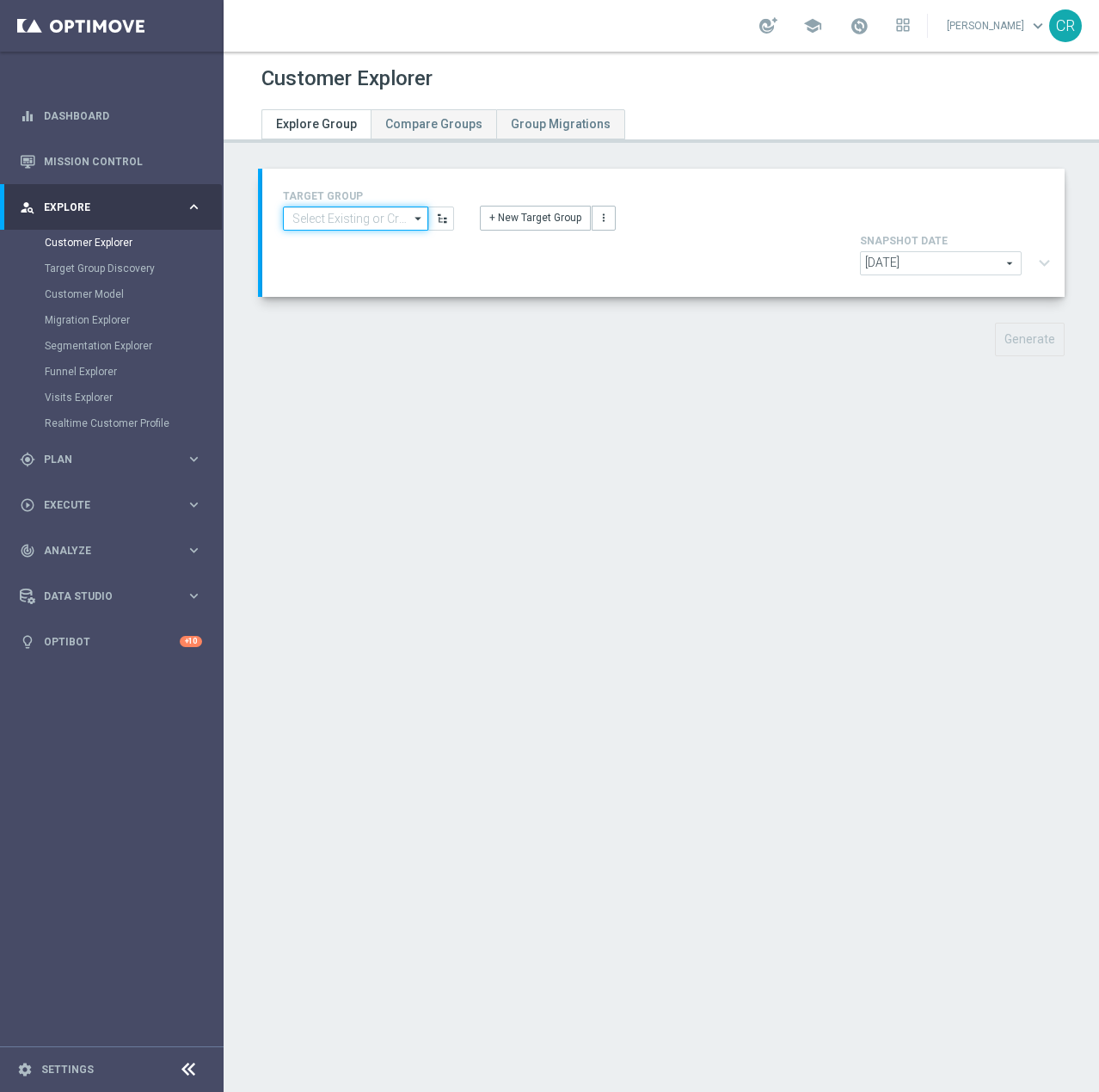
click at [332, 214] on input at bounding box center [356, 218] width 146 height 24
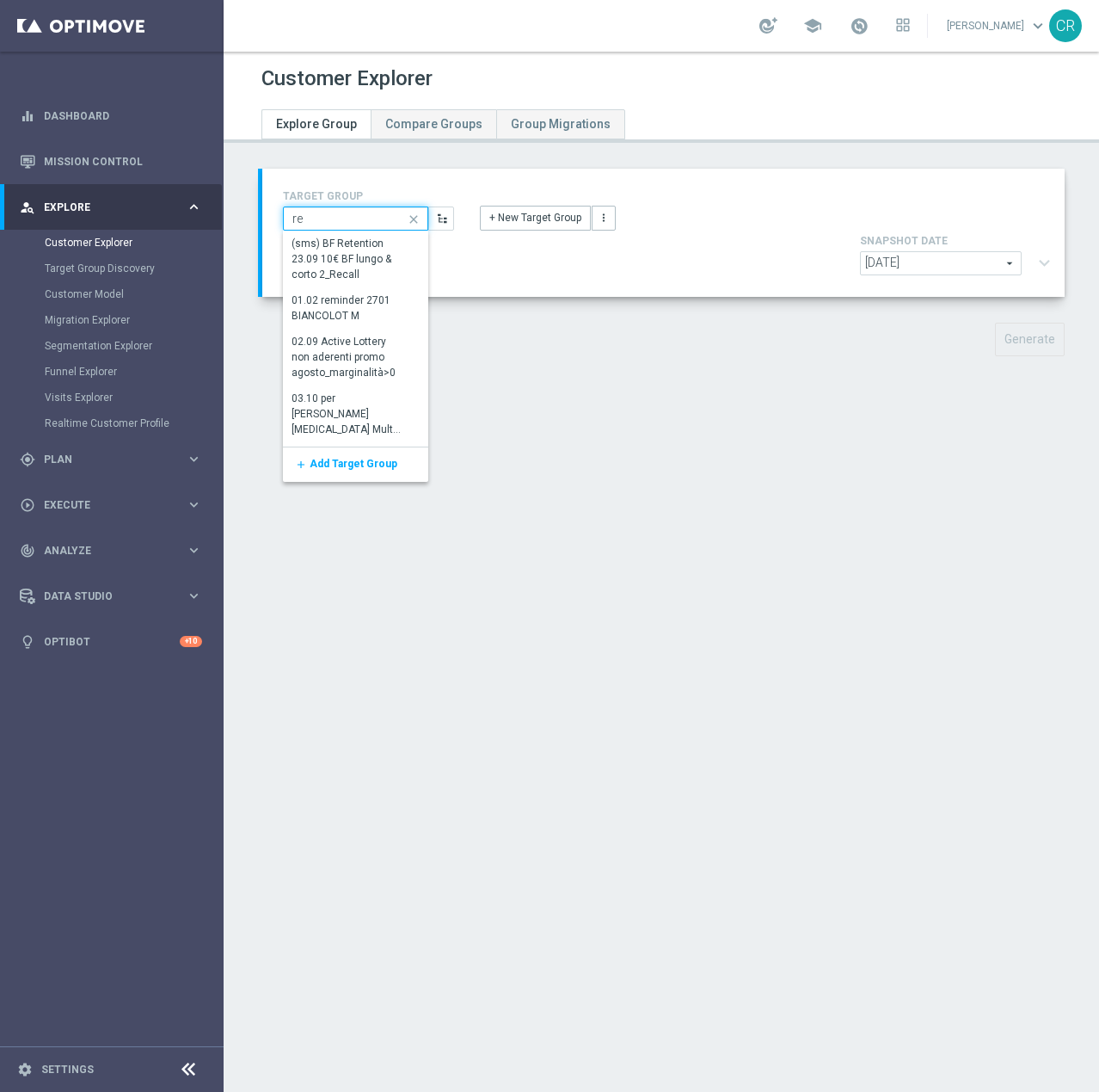
type input "r"
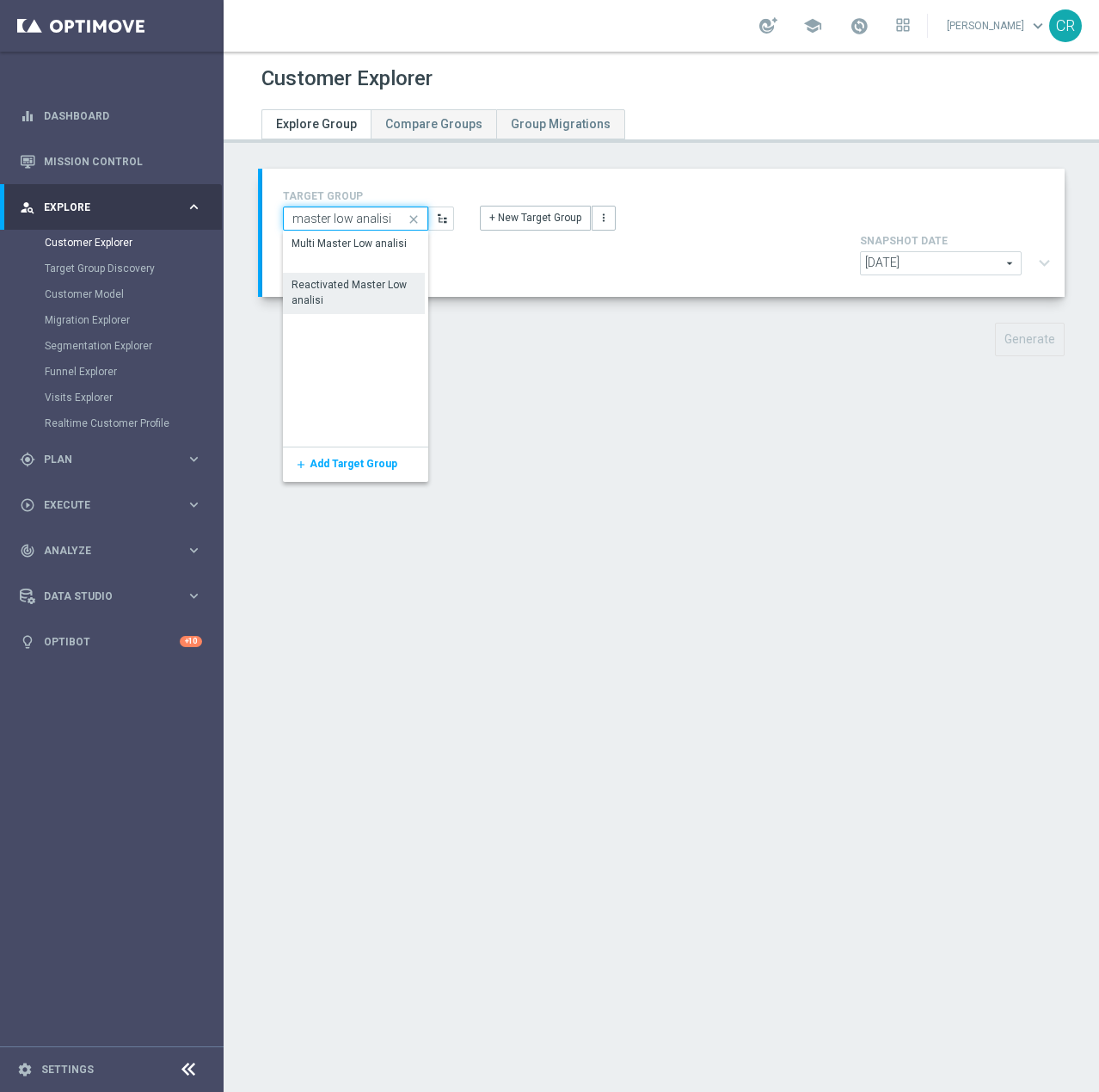
type input "master low analisi"
click at [332, 290] on div "Reactivated Master Low analisi" at bounding box center [354, 293] width 125 height 31
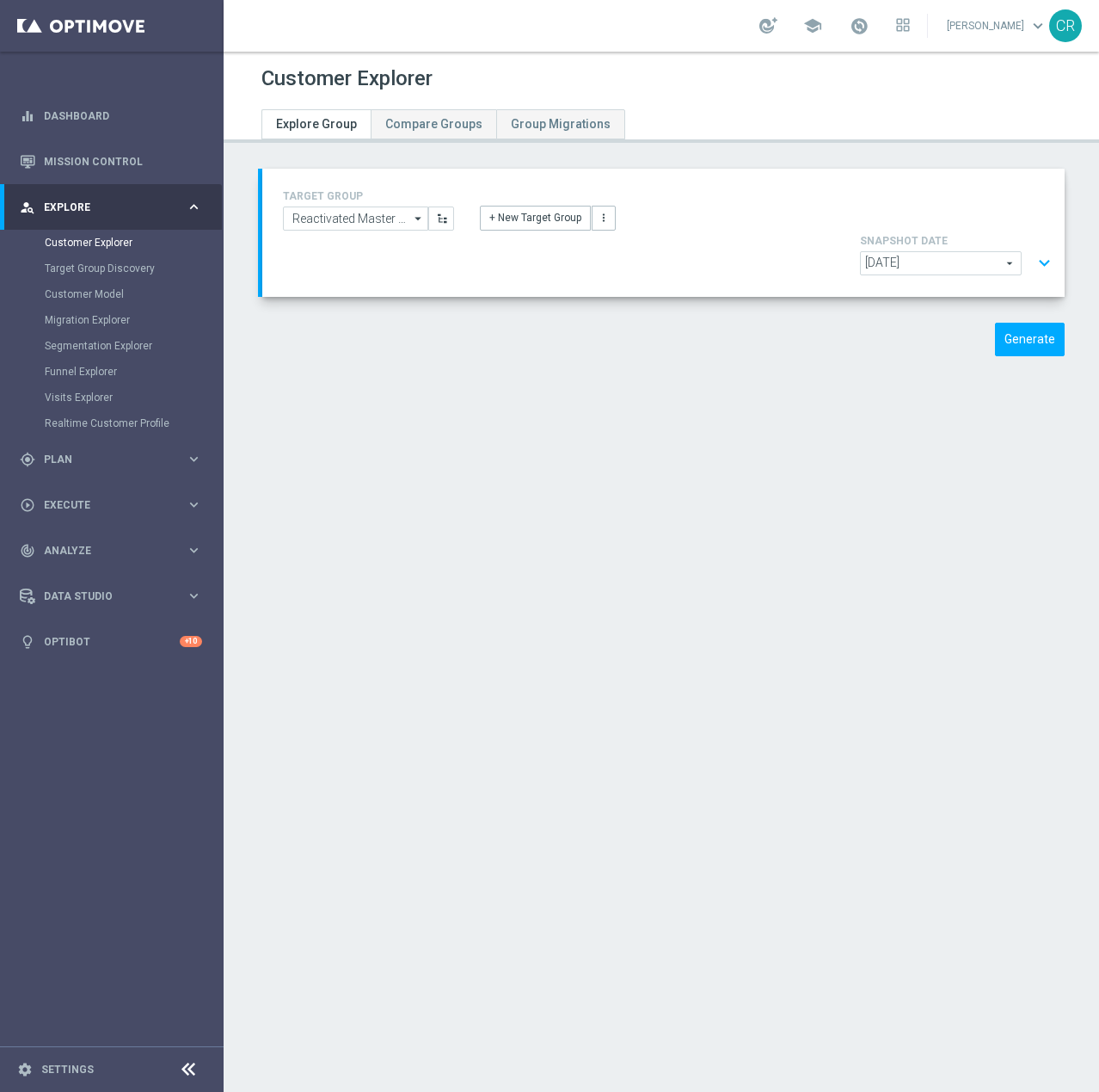
click at [1032, 247] on button "expand_more" at bounding box center [1045, 263] width 25 height 32
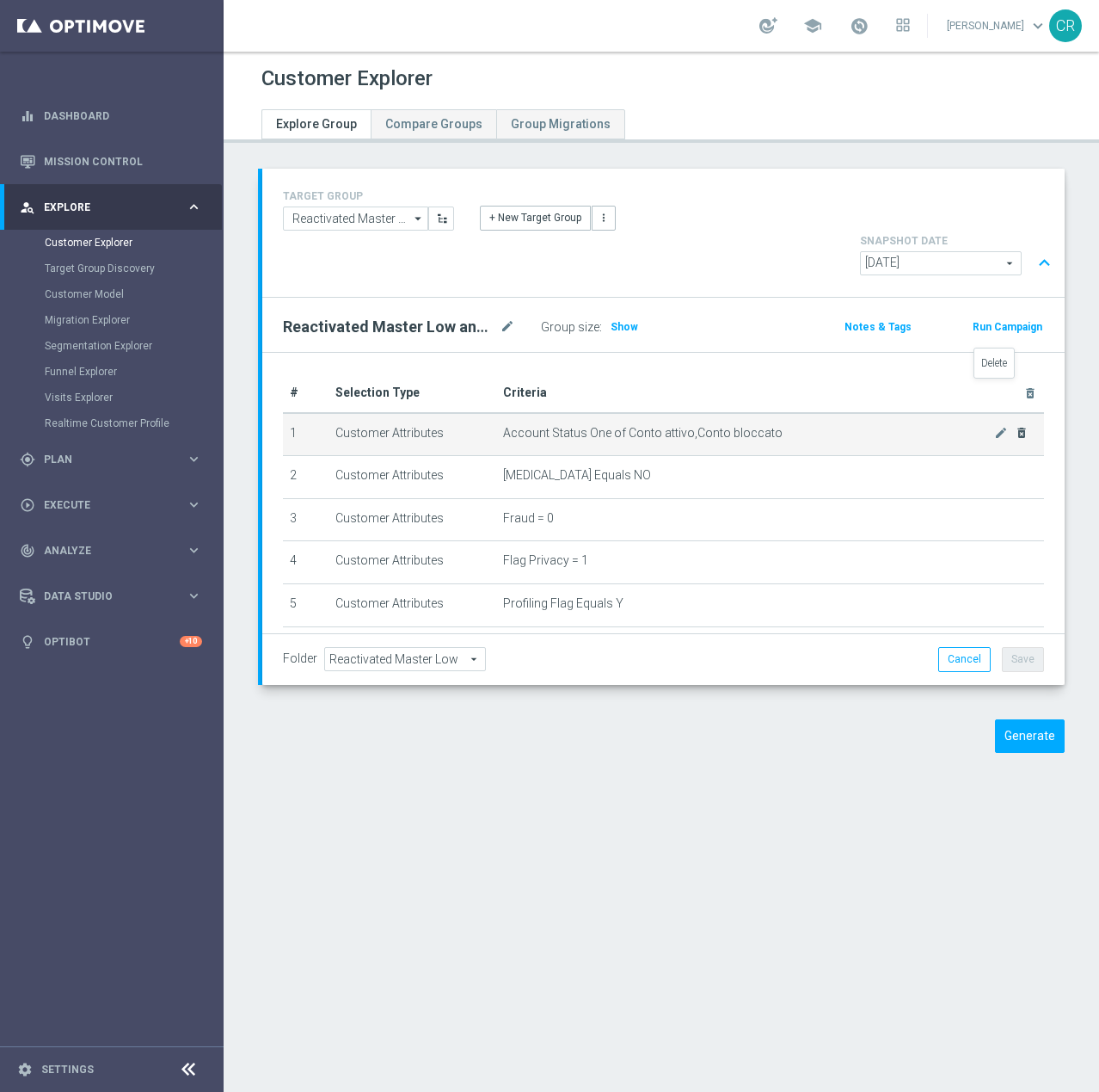
click at [1015, 426] on icon "delete_forever" at bounding box center [1022, 432] width 14 height 14
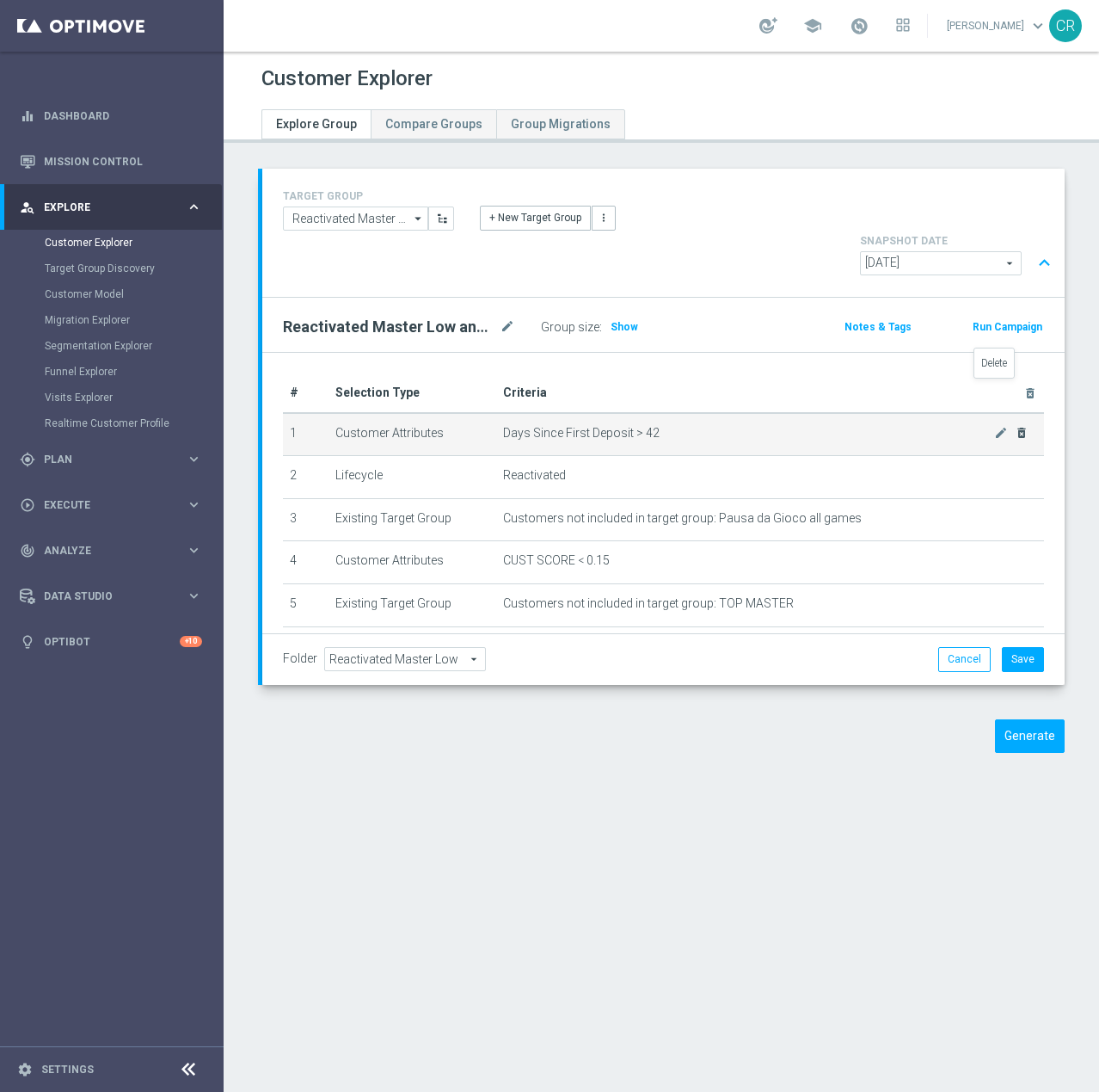
click at [1015, 426] on icon "delete_forever" at bounding box center [1022, 432] width 14 height 14
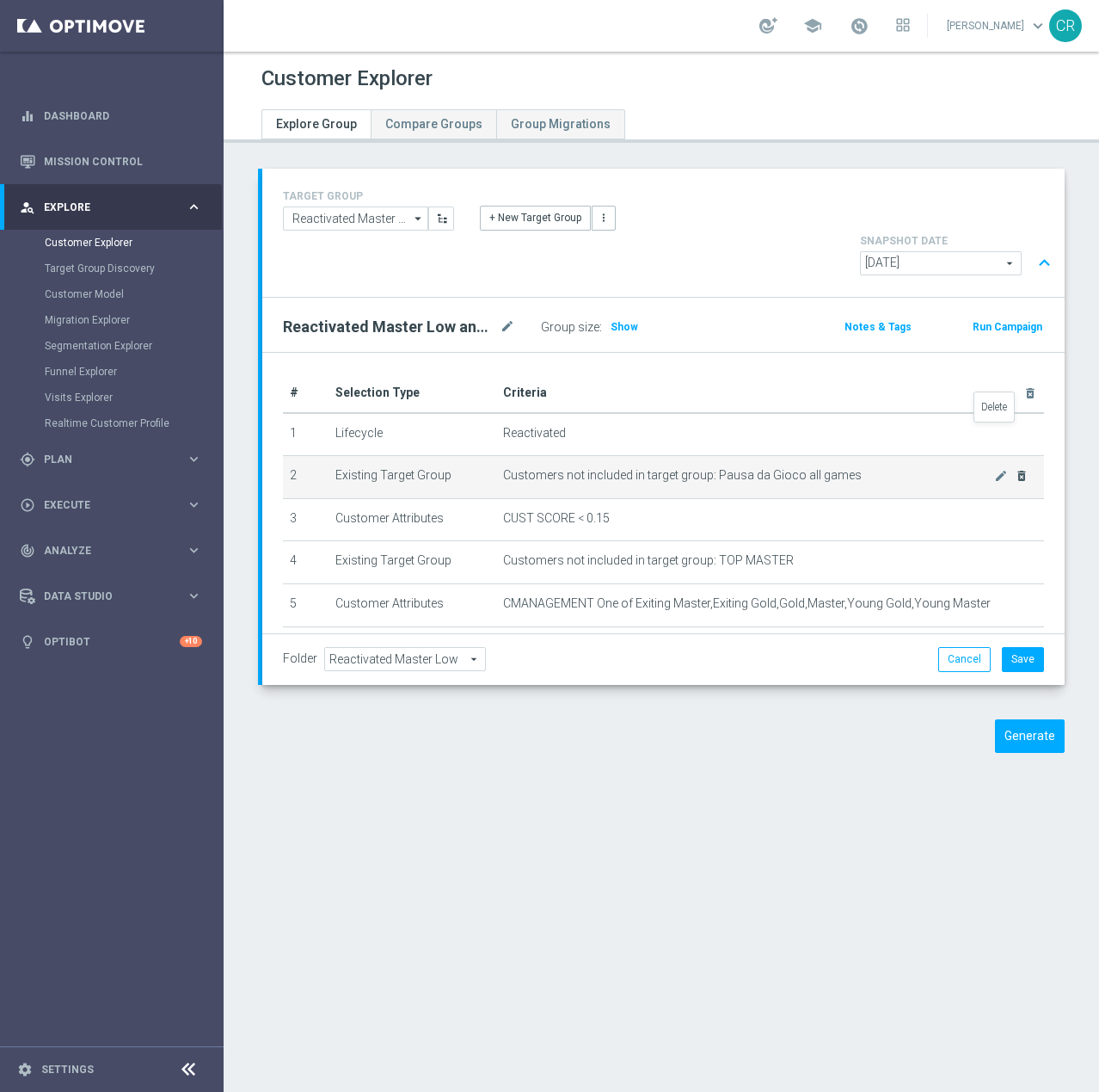
click at [1015, 469] on icon "delete_forever" at bounding box center [1022, 475] width 14 height 14
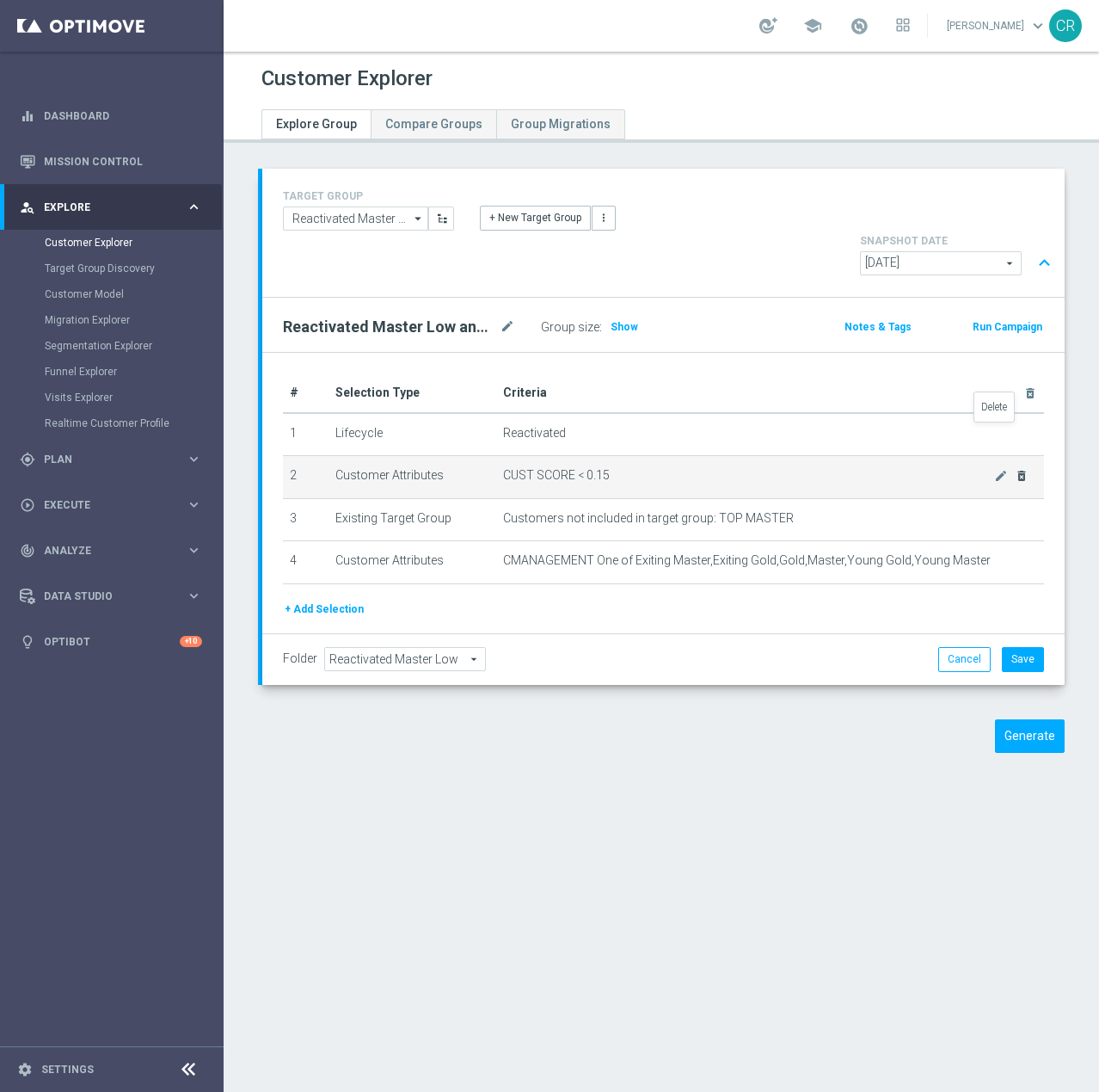
click at [1015, 469] on icon "delete_forever" at bounding box center [1022, 475] width 14 height 14
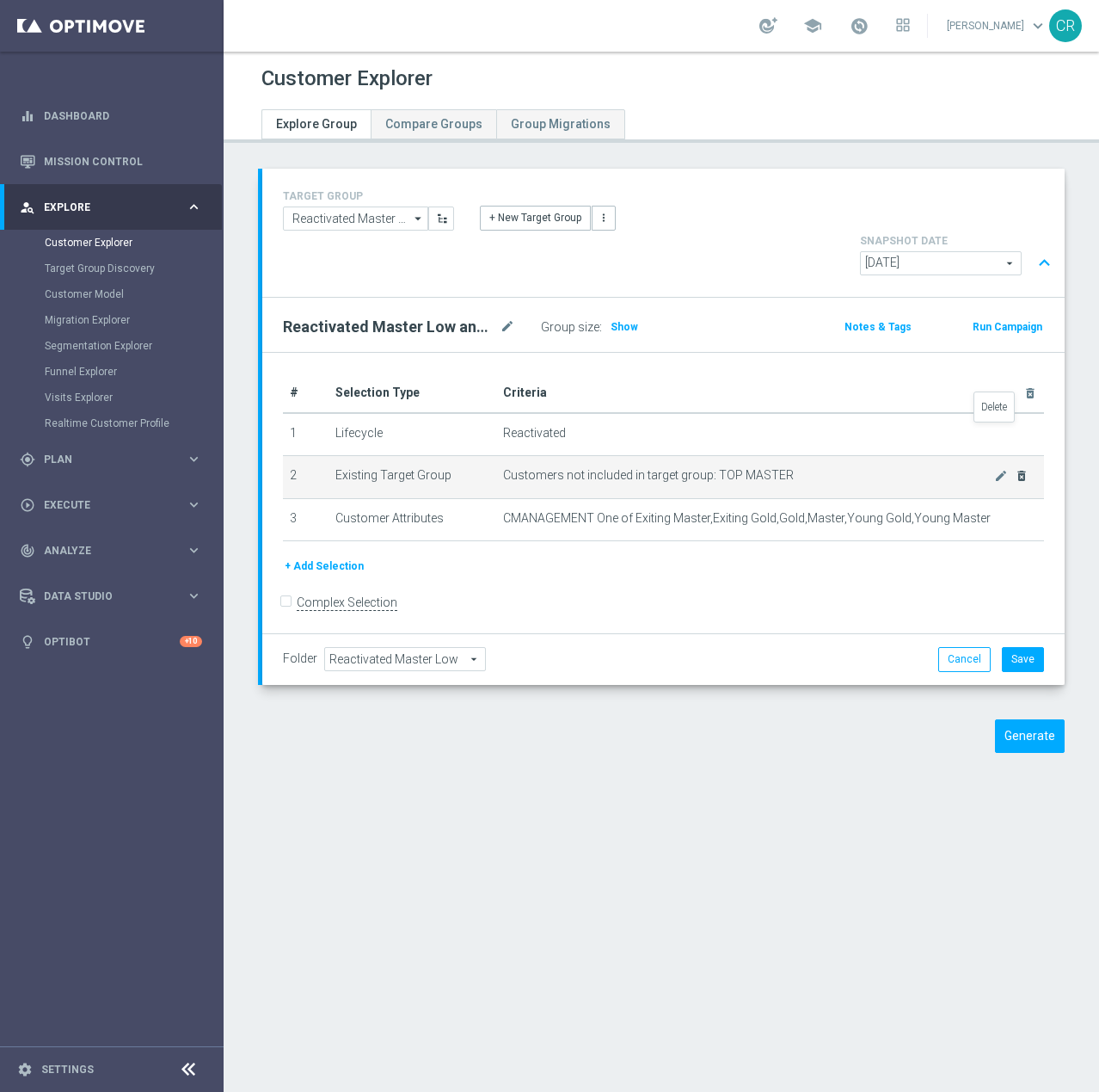
click at [1015, 469] on icon "delete_forever" at bounding box center [1022, 475] width 14 height 14
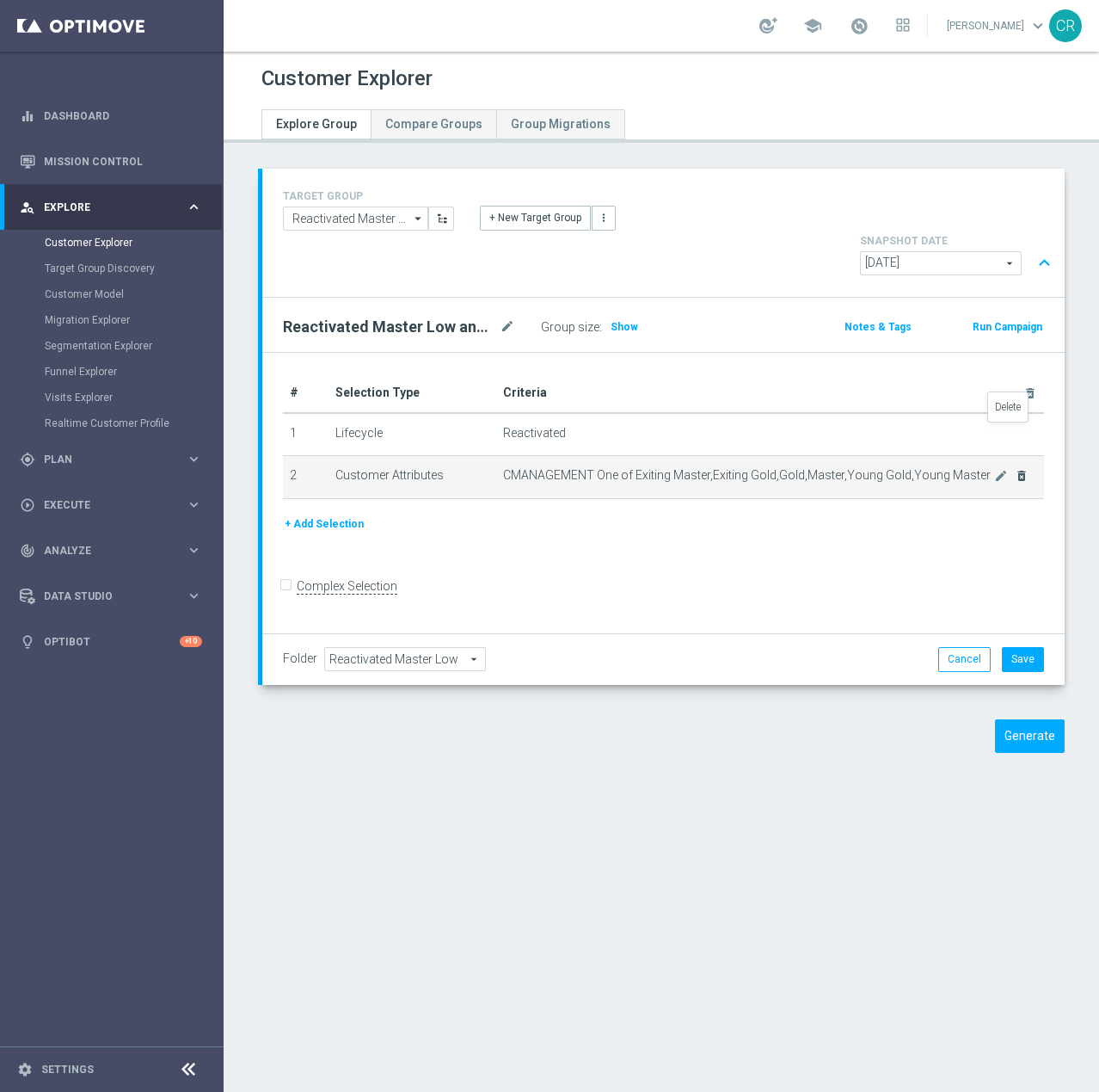
click at [1015, 469] on icon "delete_forever" at bounding box center [1022, 475] width 14 height 14
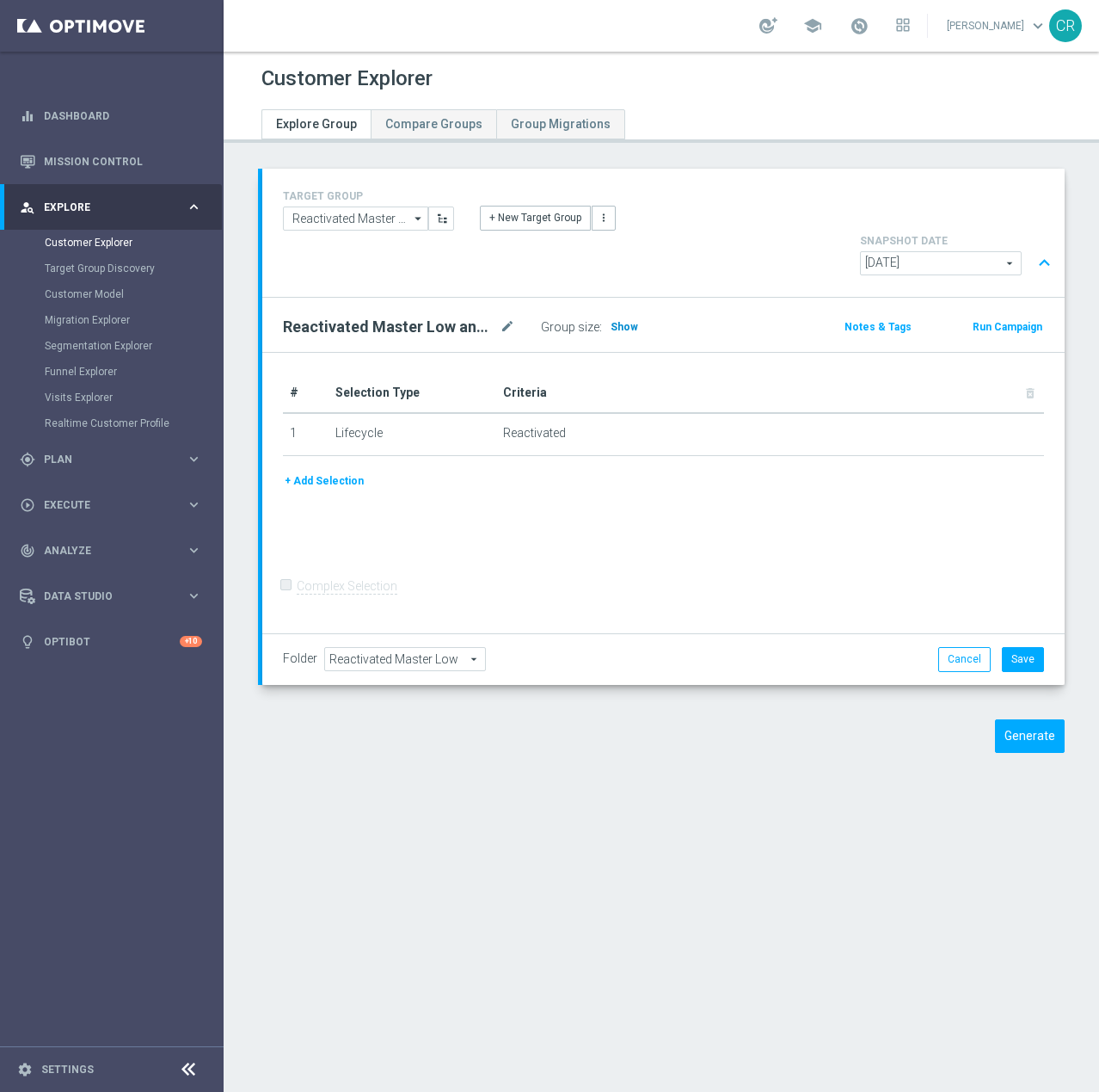
click at [624, 321] on span "Show" at bounding box center [625, 327] width 28 height 12
click at [330, 225] on input "Reactivated Master Low analisi" at bounding box center [356, 218] width 146 height 24
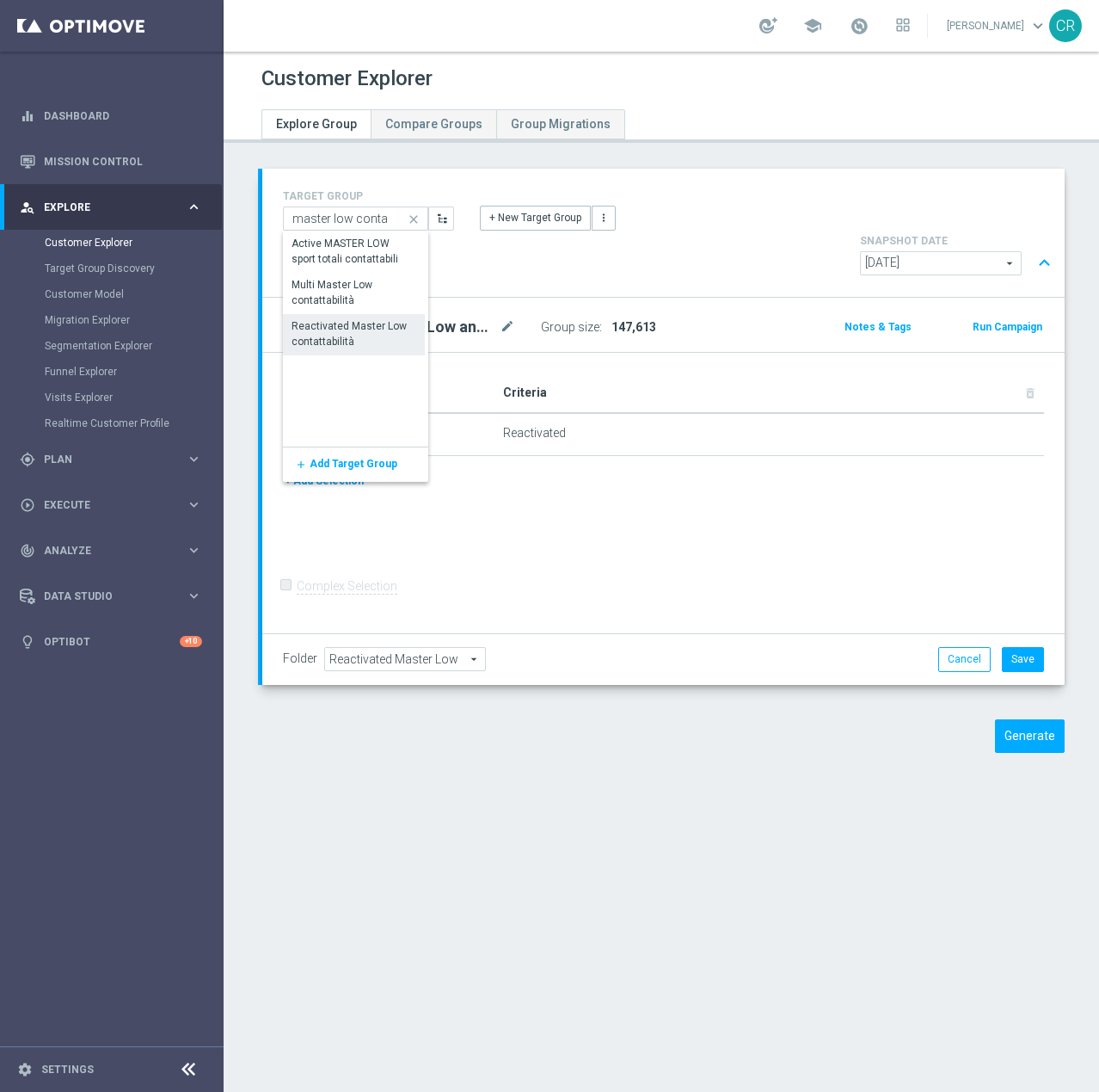
click at [396, 340] on div "Reactivated Master Low contattabilità" at bounding box center [354, 334] width 125 height 31
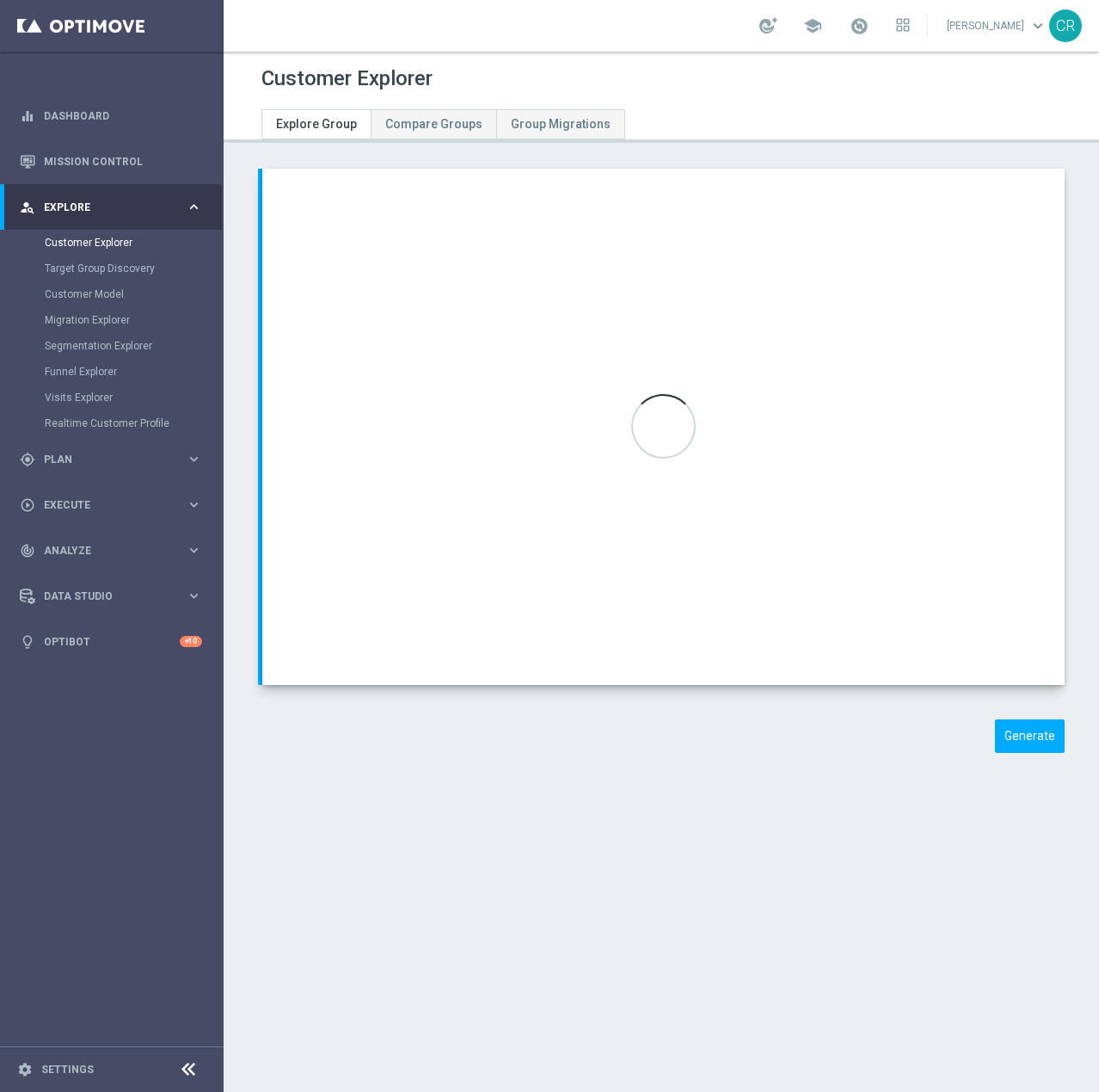
type input "Reactivated Master Low contattabilità"
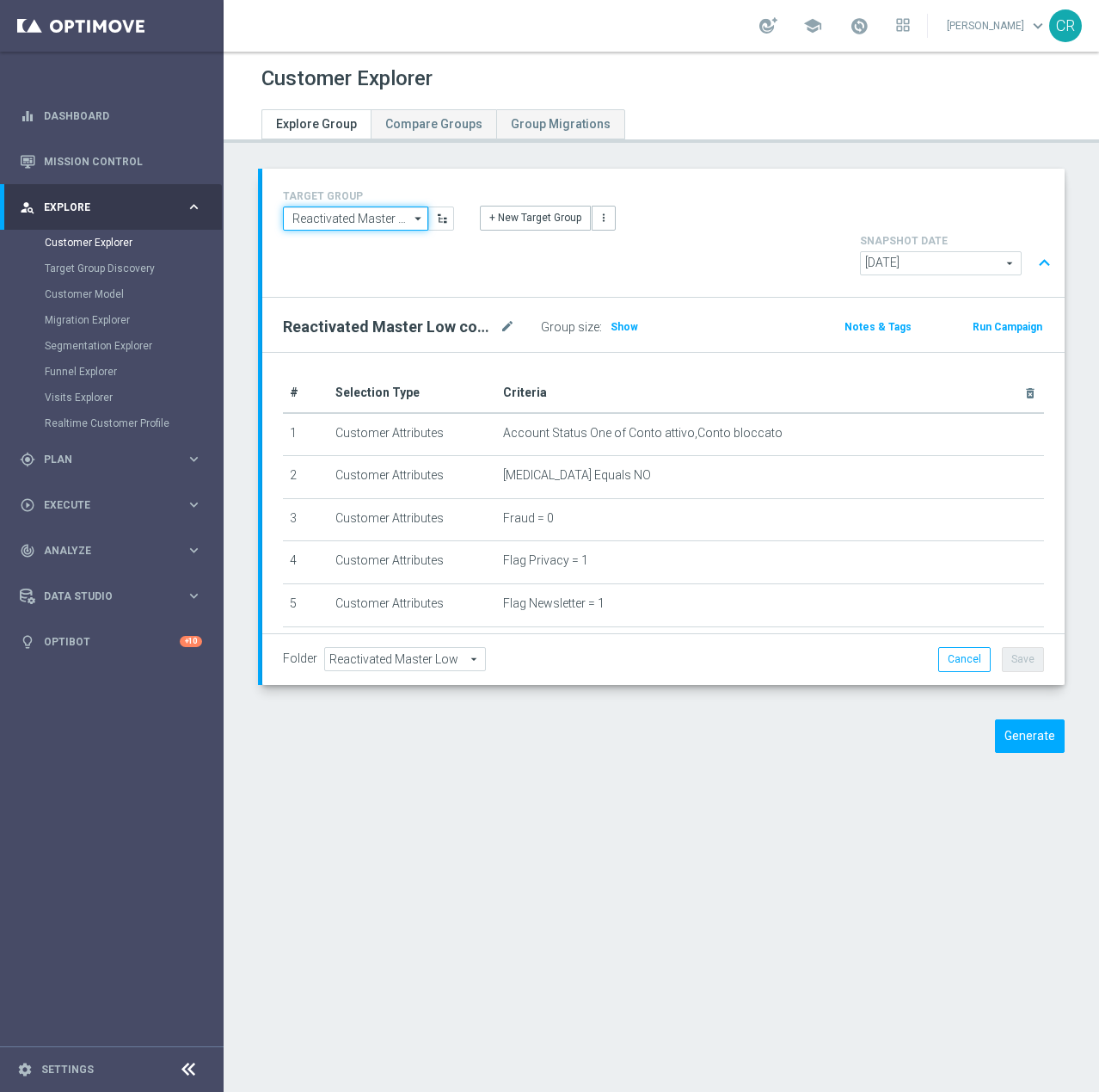
click at [382, 222] on input "Reactivated Master Low contattabilità" at bounding box center [356, 218] width 146 height 24
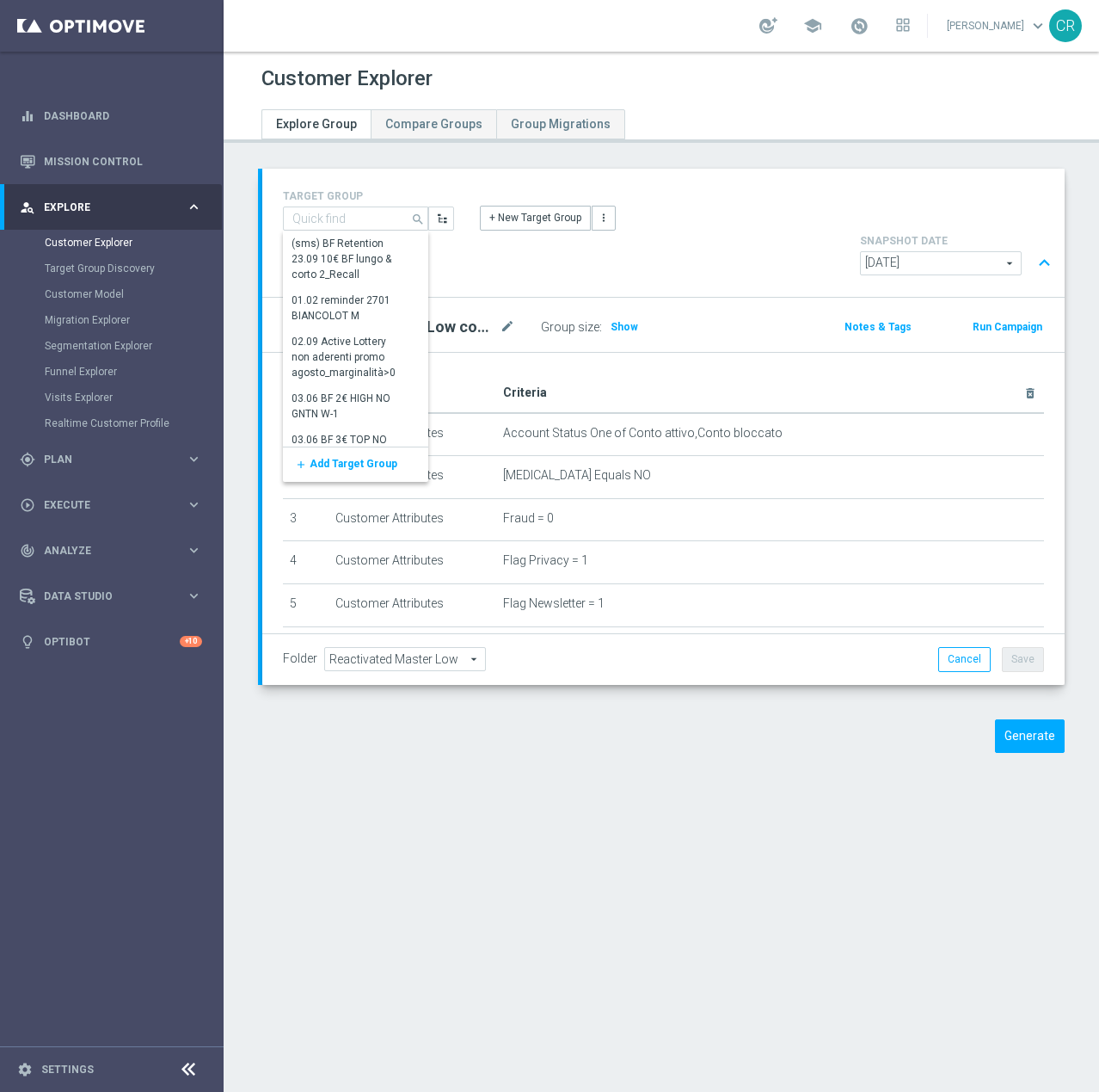
click at [712, 226] on div "+ New Target Group more_vert" at bounding box center [664, 208] width 394 height 45
type input "Reactivated Master Low contattabilità"
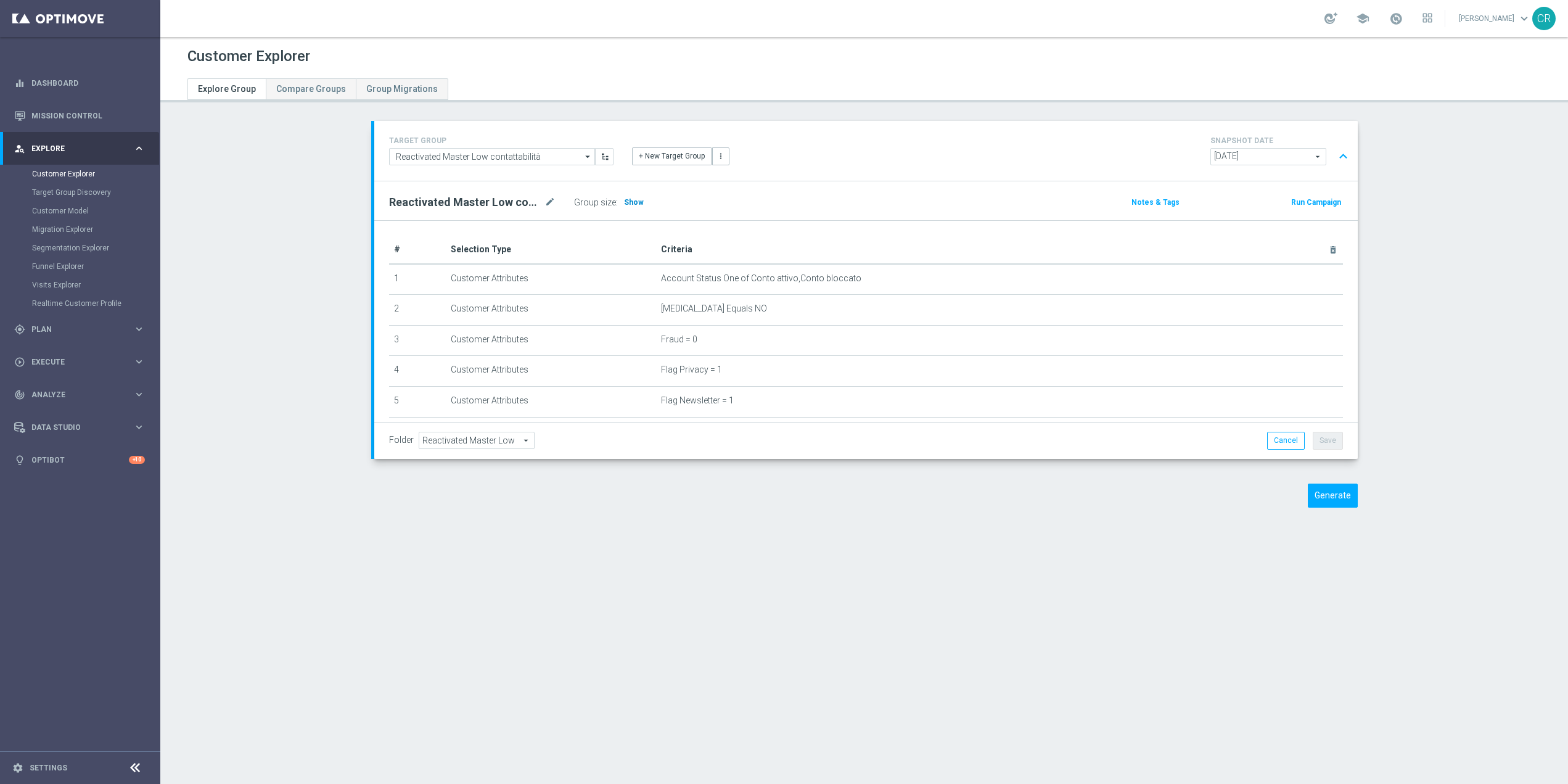
click at [627, 199] on span "Show" at bounding box center [633, 202] width 20 height 8
